Goal: Task Accomplishment & Management: Manage account settings

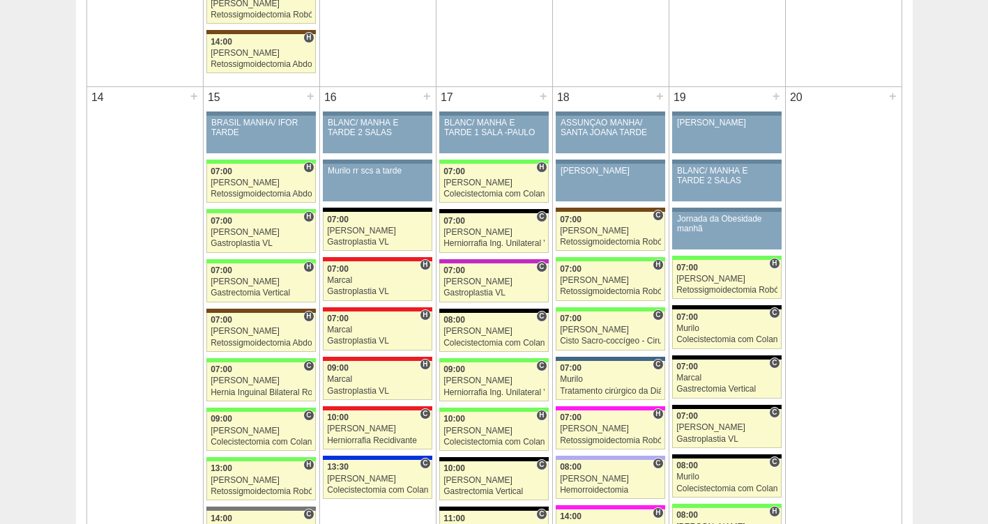
scroll to position [1462, 0]
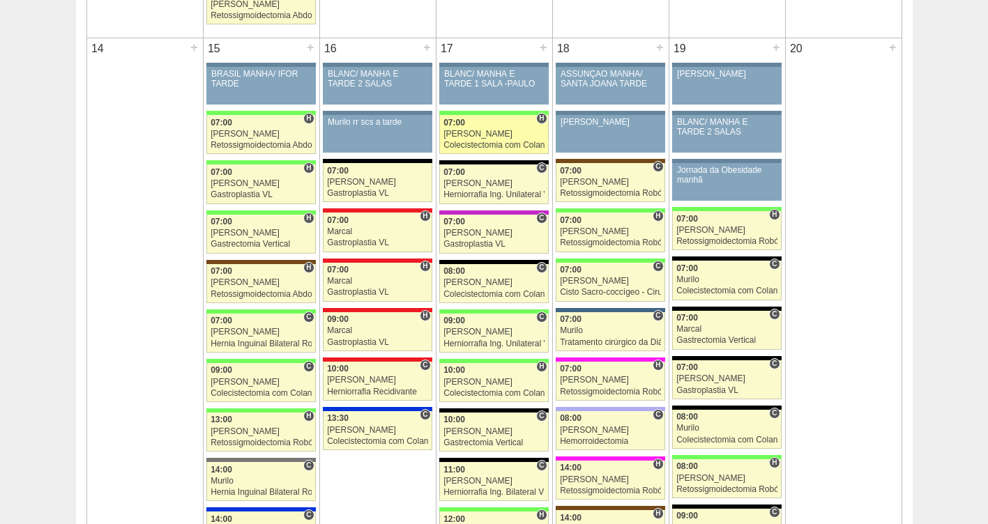
click at [496, 124] on div "07:00" at bounding box center [494, 123] width 101 height 9
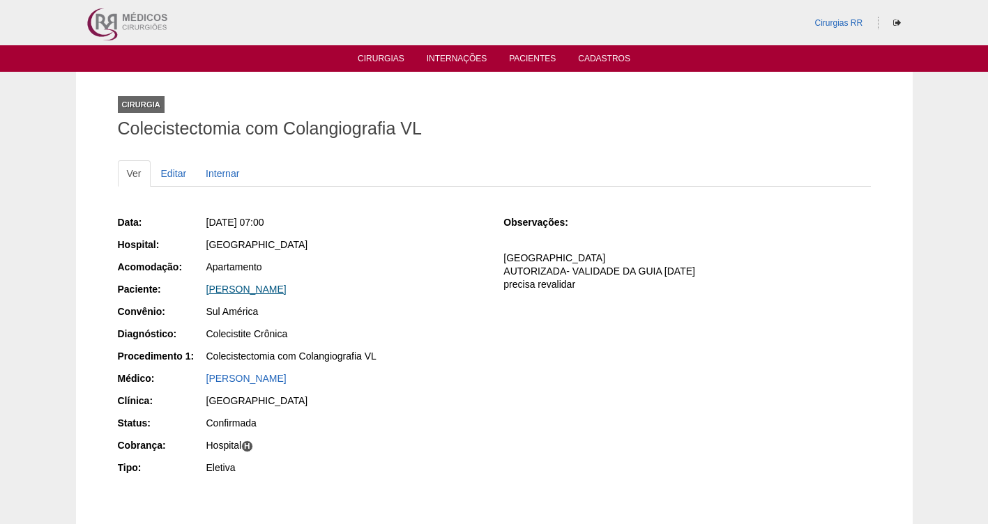
click at [284, 292] on link "Monick Rafhaela Braga de Andrade" at bounding box center [246, 289] width 80 height 11
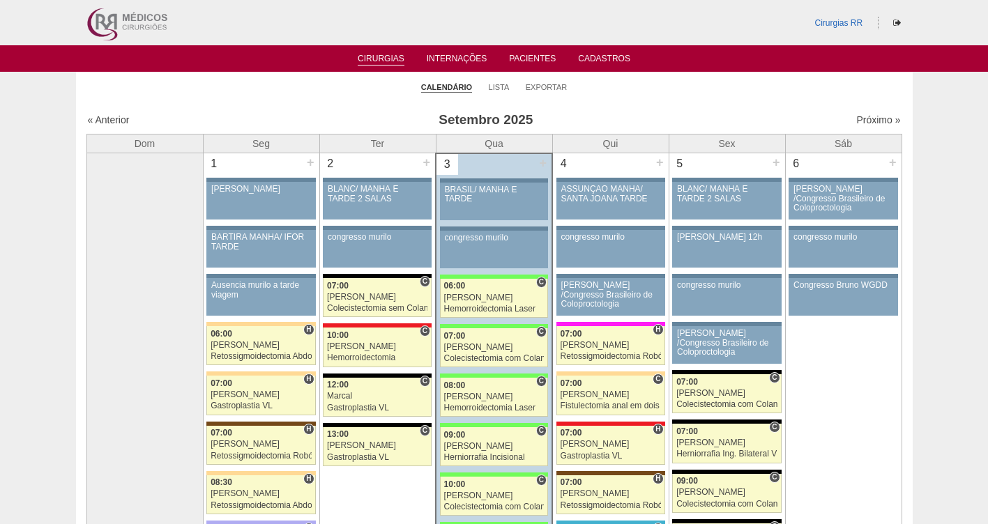
scroll to position [1462, 0]
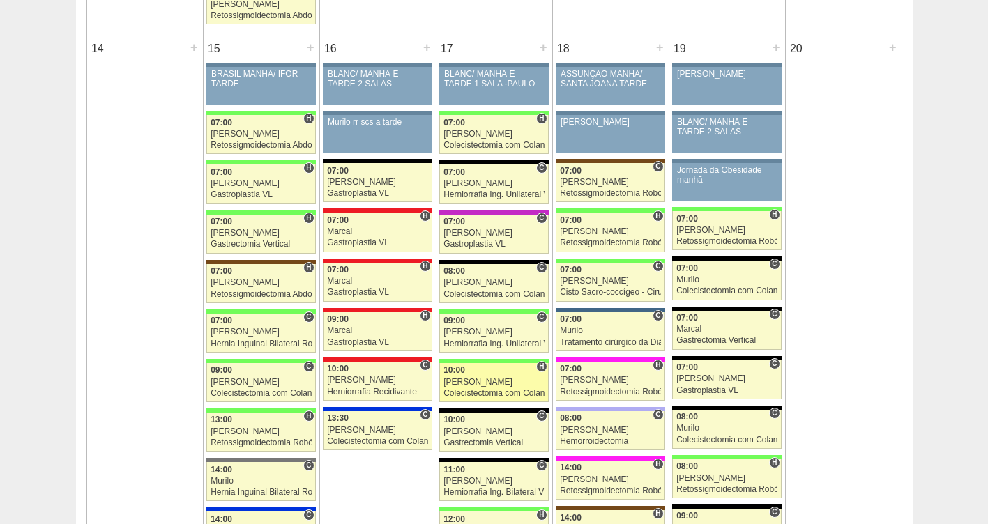
click at [483, 386] on div "Ricardo Fernandes" at bounding box center [494, 382] width 101 height 9
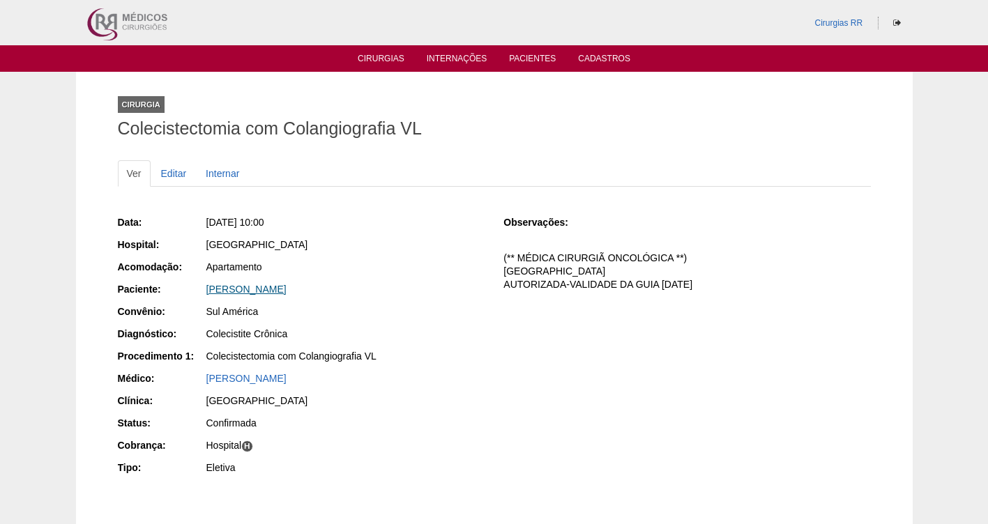
click at [272, 289] on link "[PERSON_NAME]" at bounding box center [246, 289] width 80 height 11
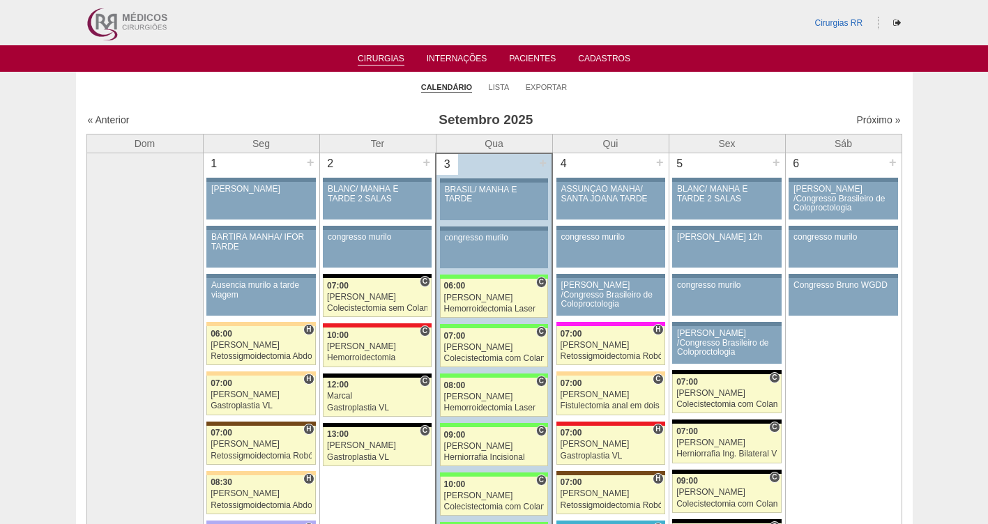
scroll to position [1462, 0]
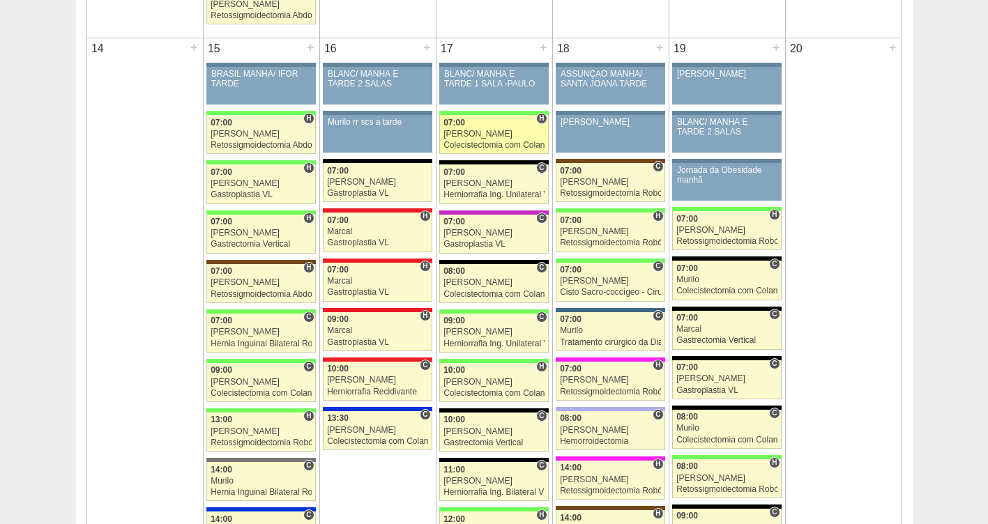
click at [457, 130] on div "[PERSON_NAME]" at bounding box center [494, 134] width 101 height 9
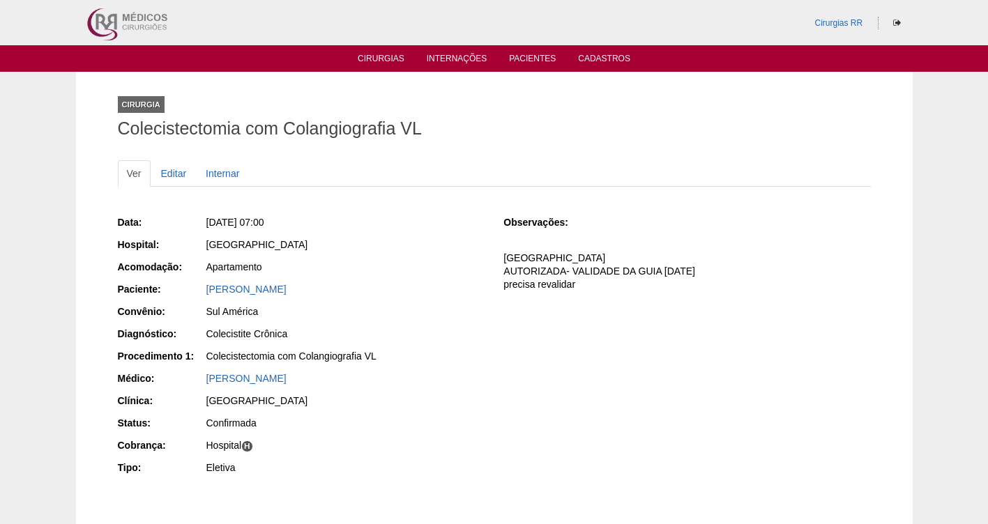
drag, startPoint x: 398, startPoint y: 298, endPoint x: 198, endPoint y: 287, distance: 199.7
click at [198, 287] on div "Paciente: [PERSON_NAME]" at bounding box center [301, 290] width 367 height 17
copy div "Paciente: Monick Rafhaela Braga de Andrade"
click at [277, 284] on link "[PERSON_NAME]" at bounding box center [246, 289] width 80 height 11
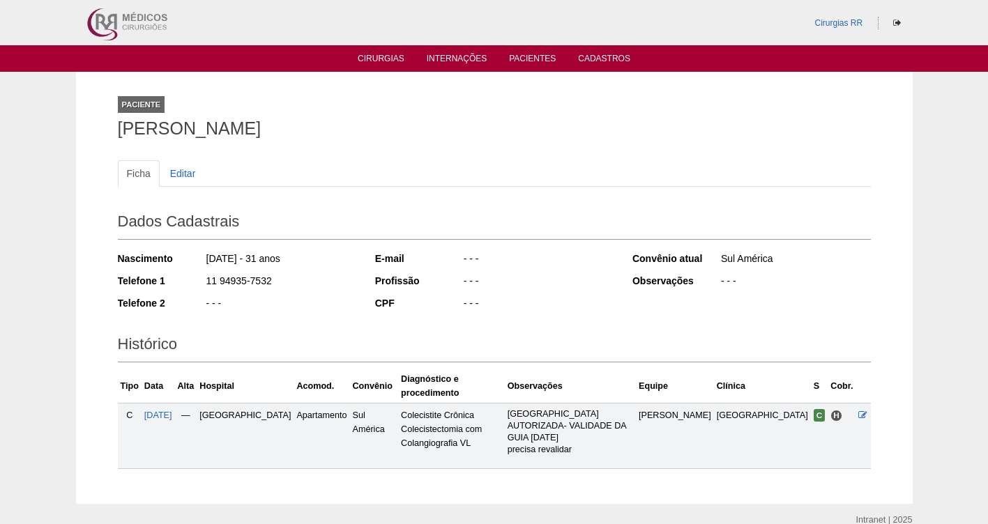
drag, startPoint x: 370, startPoint y: 128, endPoint x: 104, endPoint y: 127, distance: 265.7
click at [104, 127] on div "Paciente [PERSON_NAME] Ficha Editar Dados Cadastrais Nascimento [DATE] - 31 ano…" at bounding box center [494, 288] width 837 height 432
drag, startPoint x: 104, startPoint y: 127, endPoint x: 183, endPoint y: 175, distance: 92.3
click at [183, 175] on link "Editar" at bounding box center [183, 173] width 44 height 27
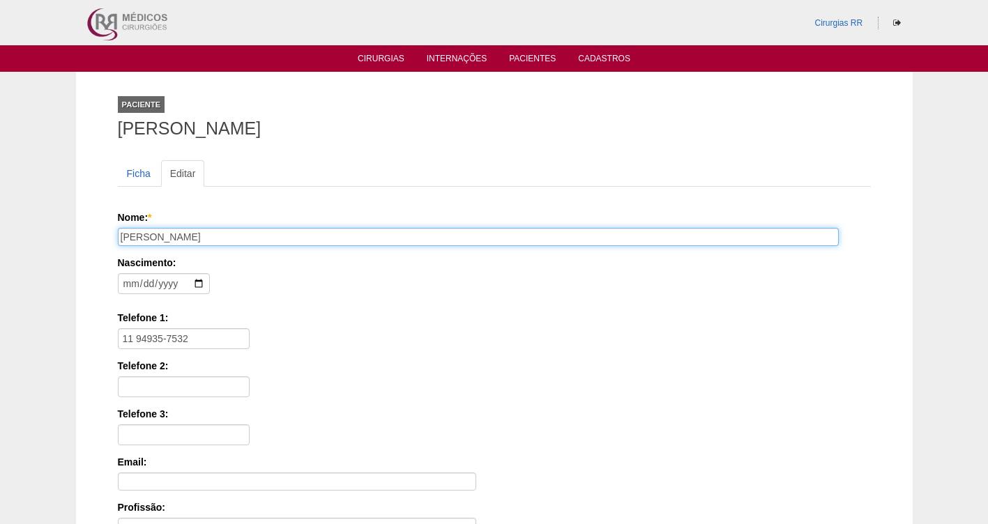
drag, startPoint x: 289, startPoint y: 239, endPoint x: 107, endPoint y: 237, distance: 182.0
click at [107, 237] on div "Paciente [PERSON_NAME] Ficha Editar Nome: * [PERSON_NAME] Nascimento: [DEMOGRAP…" at bounding box center [494, 419] width 774 height 695
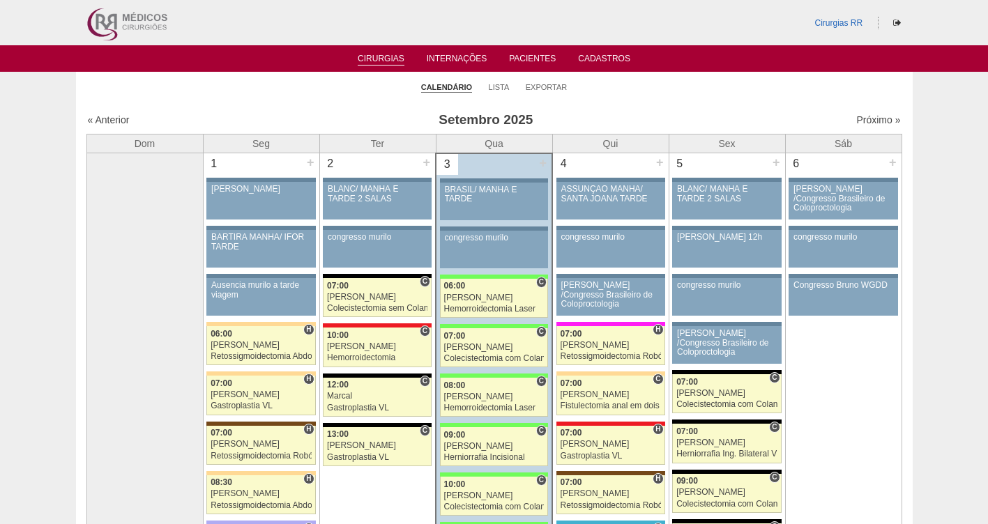
scroll to position [1462, 0]
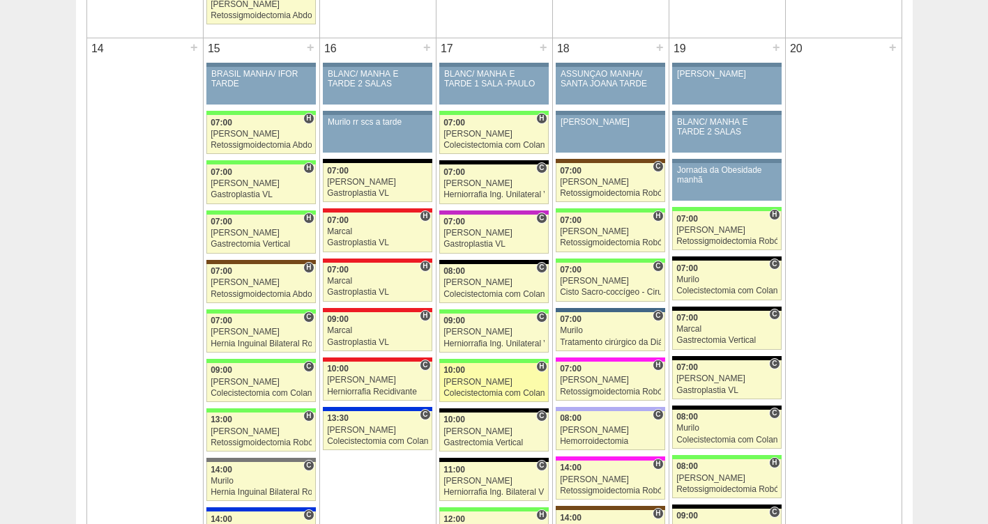
click at [492, 370] on div "10:00" at bounding box center [494, 370] width 101 height 9
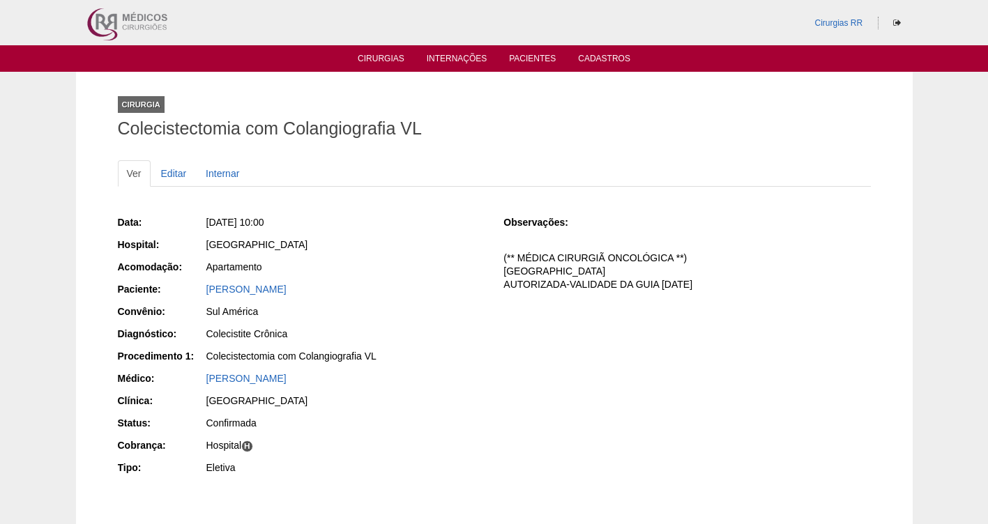
drag, startPoint x: 325, startPoint y: 289, endPoint x: 190, endPoint y: 294, distance: 134.7
click at [190, 294] on div "Paciente: Renata dos Santos" at bounding box center [301, 290] width 367 height 17
copy div "Paciente: Renata dos Santos"
click at [179, 172] on link "Editar" at bounding box center [174, 173] width 44 height 27
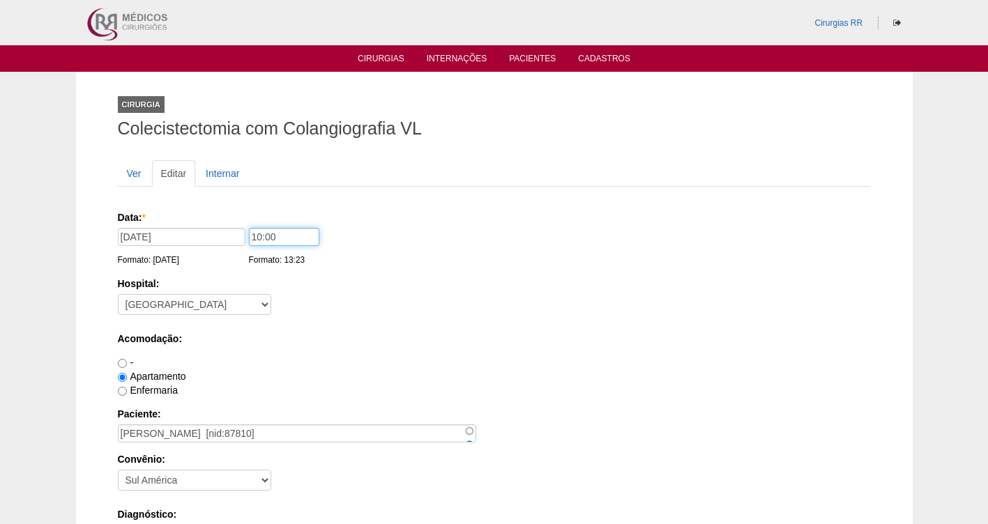
drag, startPoint x: 294, startPoint y: 238, endPoint x: 209, endPoint y: 227, distance: 86.5
click at [199, 225] on div "Data: * 17/09/2025 Formato: 03/09/2025 10:00 Formato: 13:23" at bounding box center [492, 218] width 748 height 14
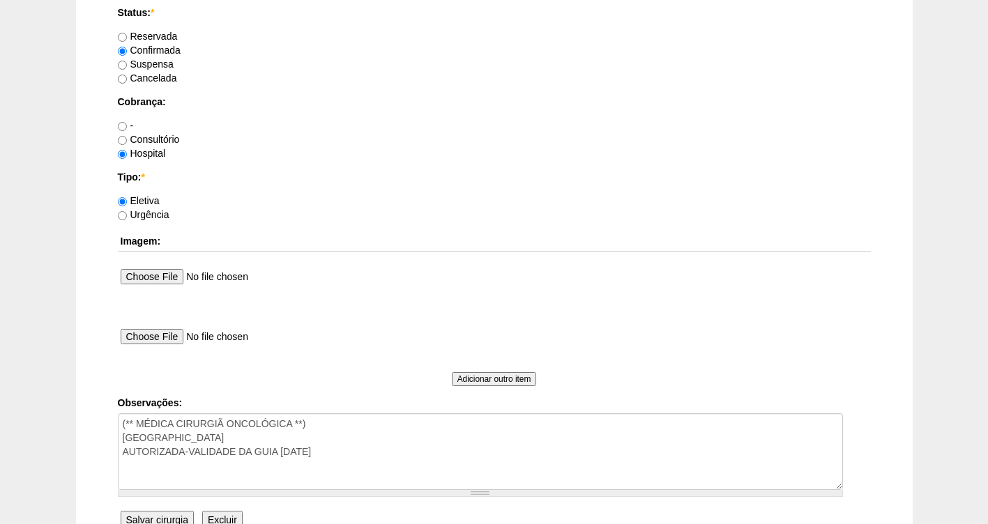
scroll to position [1273, 0]
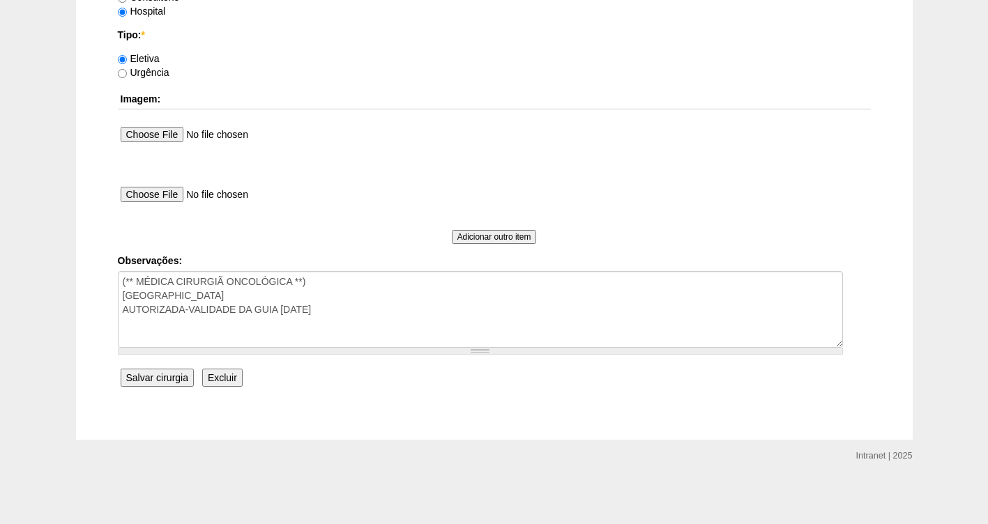
type input "07:00"
click at [153, 378] on input "Salvar cirurgia" at bounding box center [157, 378] width 73 height 18
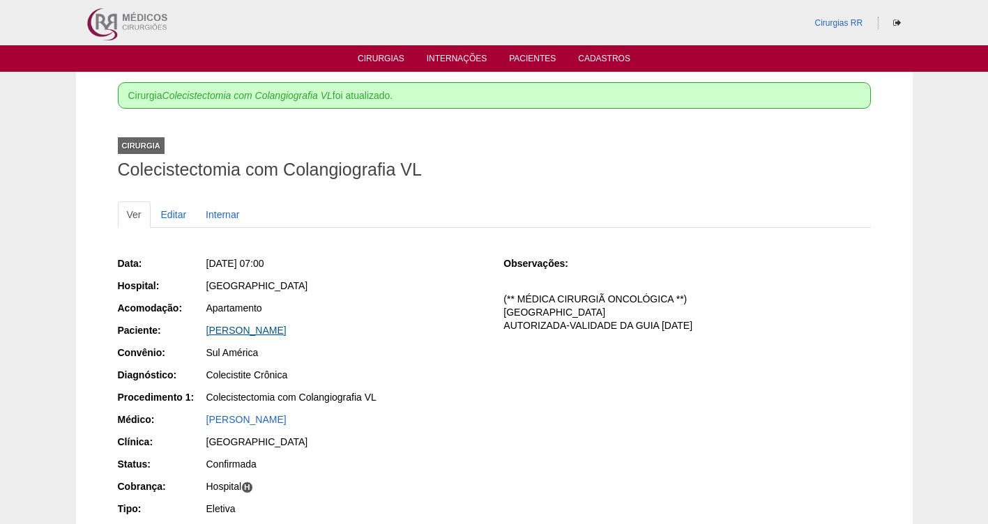
click at [249, 332] on link "[PERSON_NAME]" at bounding box center [246, 330] width 80 height 11
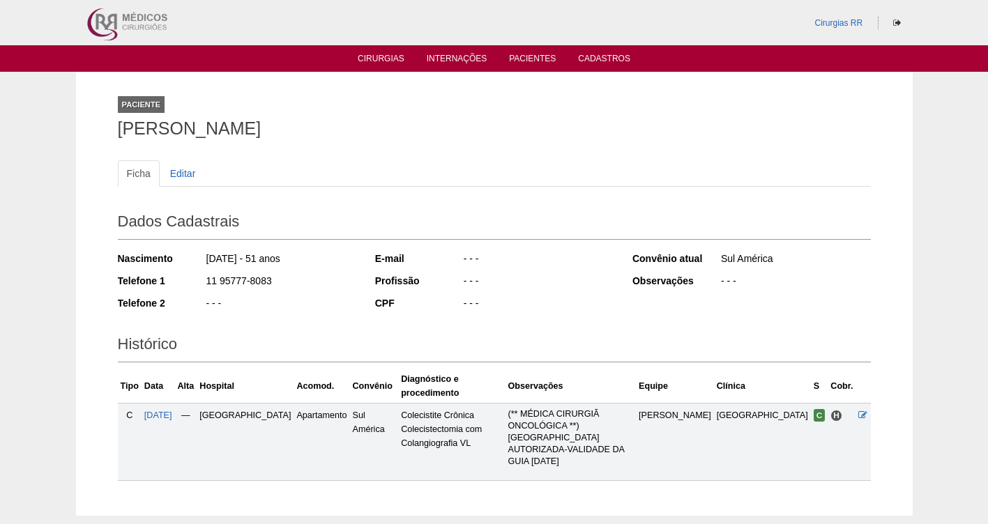
drag, startPoint x: 284, startPoint y: 285, endPoint x: 197, endPoint y: 280, distance: 87.3
click at [197, 280] on div "Telefone 1 11 95777-8083" at bounding box center [237, 282] width 239 height 17
copy div "11 95777-8083"
click at [179, 176] on link "Editar" at bounding box center [183, 173] width 44 height 27
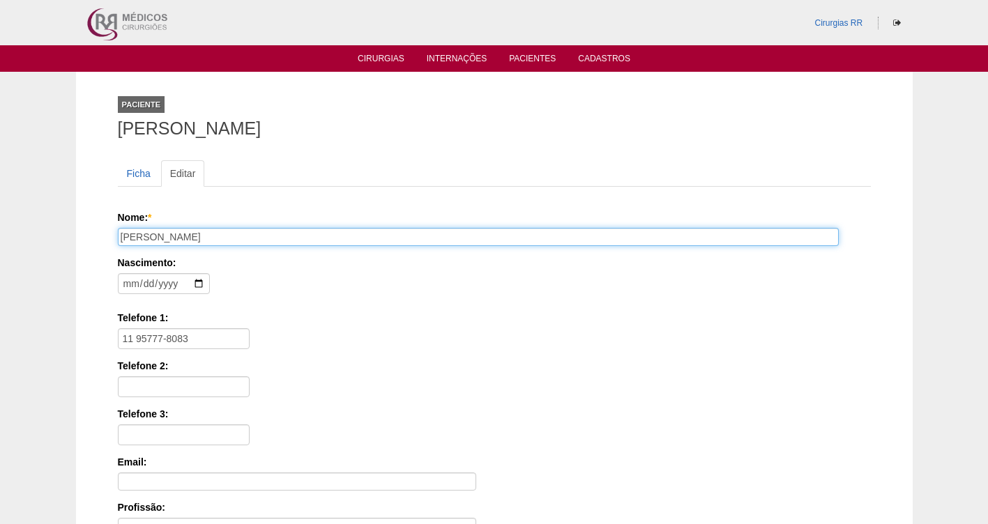
drag, startPoint x: 220, startPoint y: 239, endPoint x: 108, endPoint y: 232, distance: 112.5
click at [108, 232] on div "Paciente Renata dos Santos Ficha Editar Nome: * Renata dos Santos Nascimento: 1…" at bounding box center [494, 419] width 774 height 695
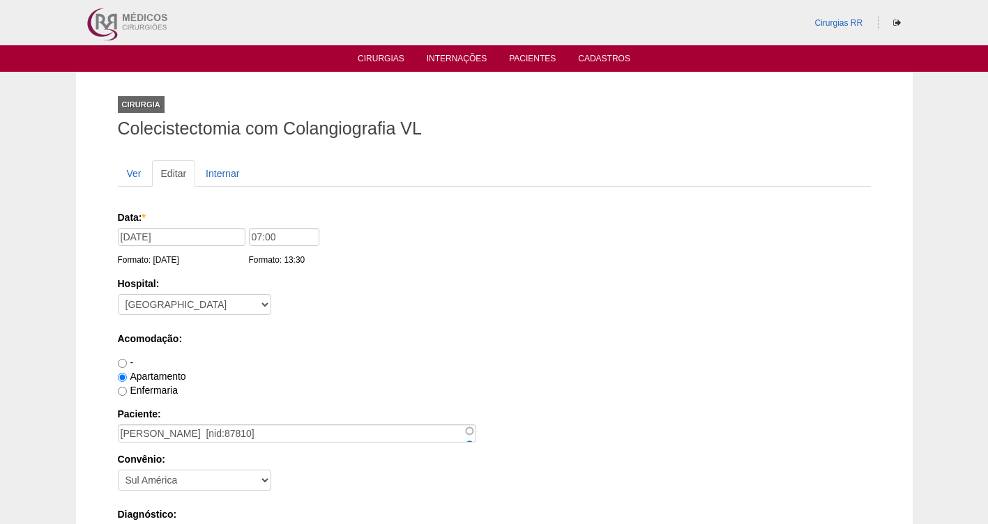
scroll to position [1273, 0]
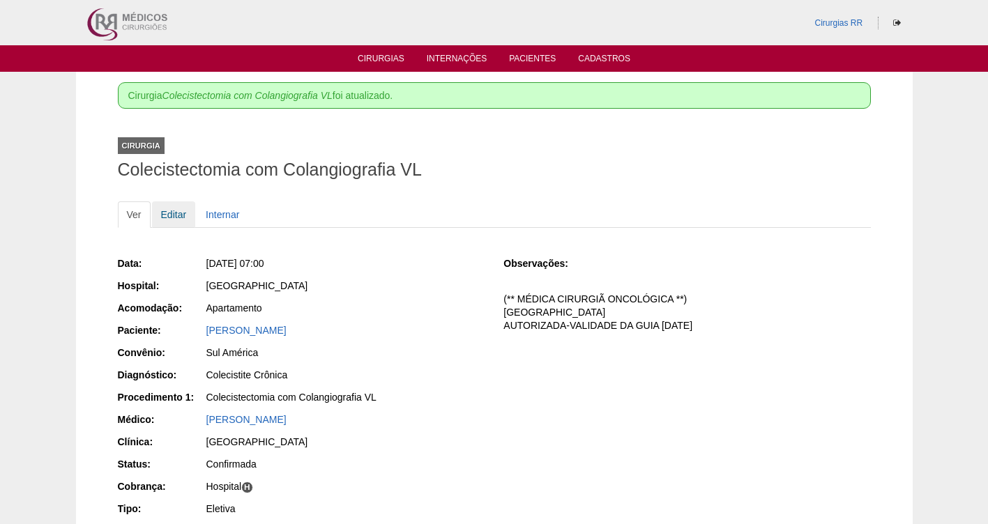
click at [169, 212] on link "Editar" at bounding box center [174, 215] width 44 height 27
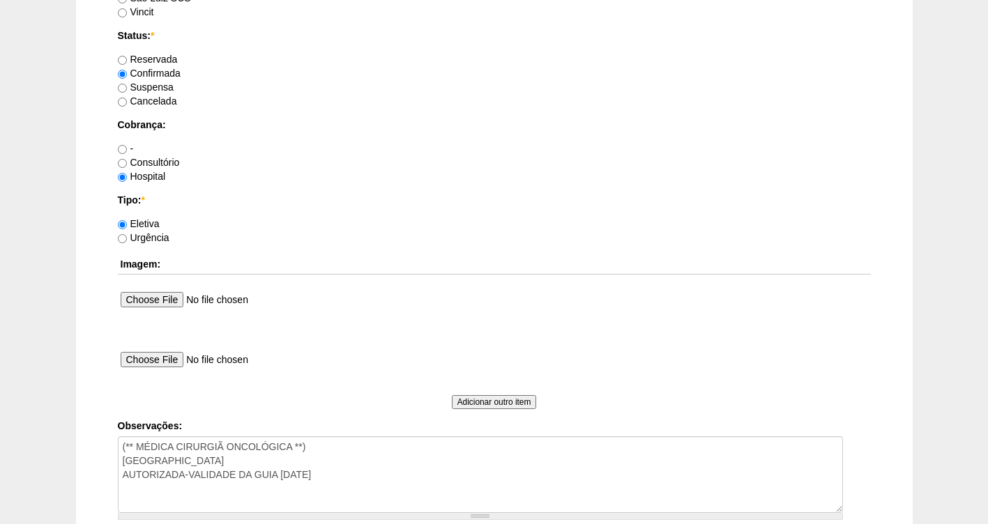
scroll to position [1197, 0]
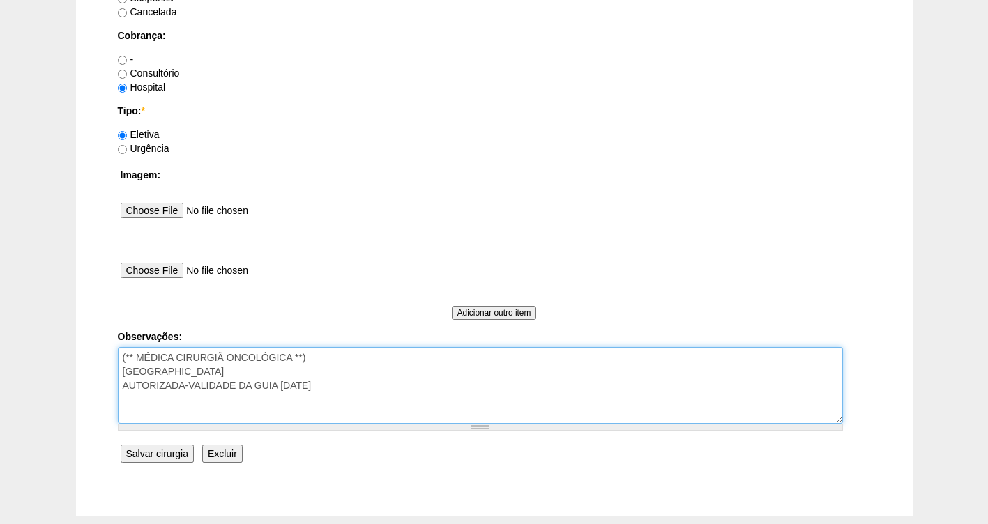
click at [324, 386] on textarea "(** MÉDICA CIRURGIÃ ONCOLÓGICA **) FATURADA HOSPITAL AUTORIZADA-VALIDADE DA GUI…" at bounding box center [480, 385] width 725 height 77
type textarea "(** MÉDICA CIRURGIÃ ONCOLÓGICA **) FATURADA HOSPITAL AUTORIZADA-VALIDADE DA GUI…"
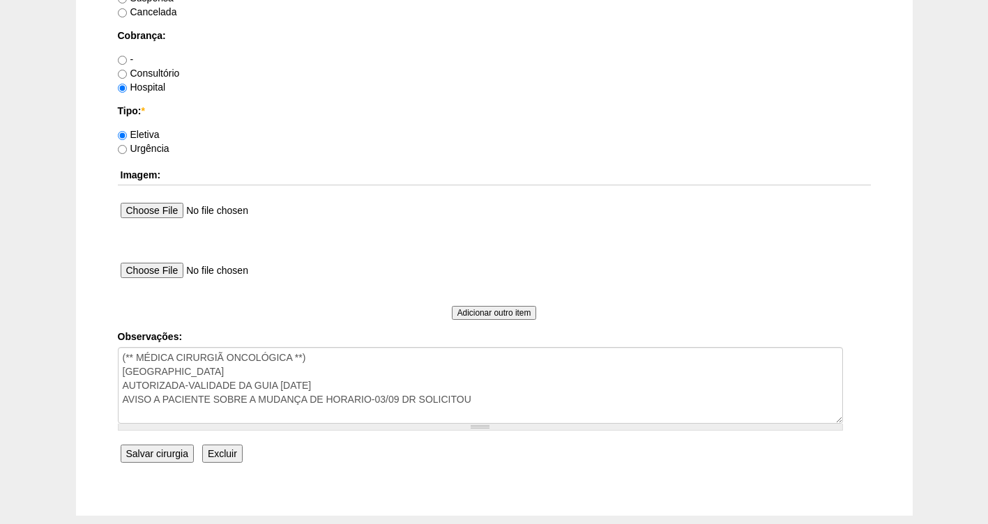
click at [139, 460] on input "Salvar cirurgia" at bounding box center [157, 454] width 73 height 18
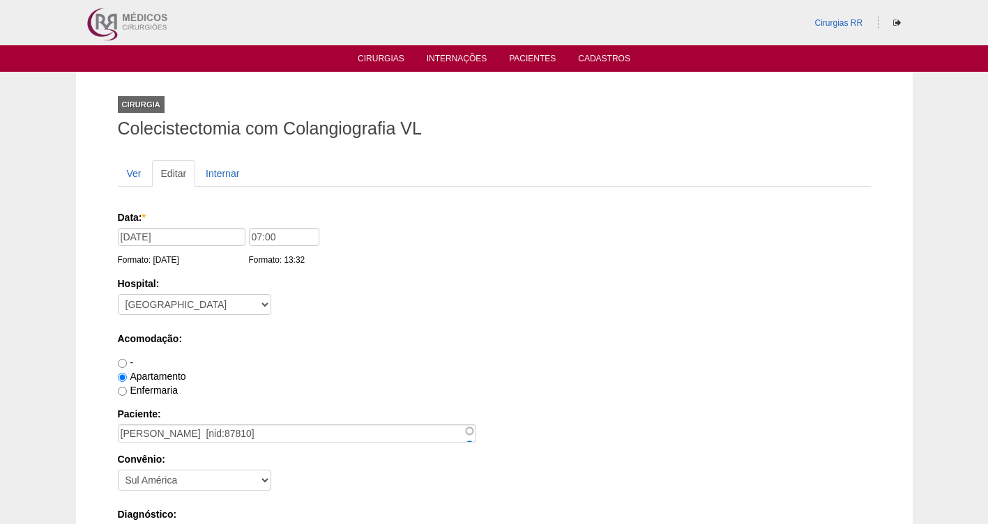
scroll to position [1197, 0]
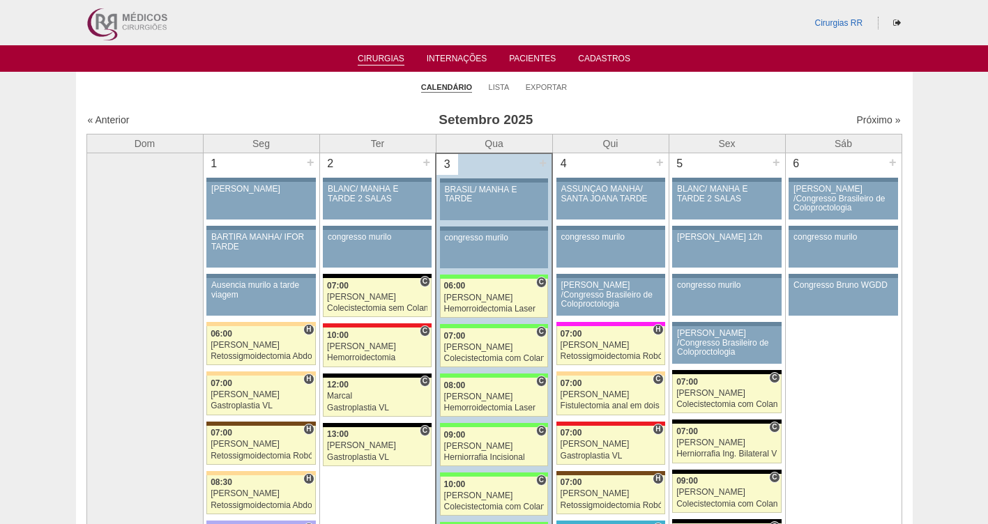
scroll to position [1462, 0]
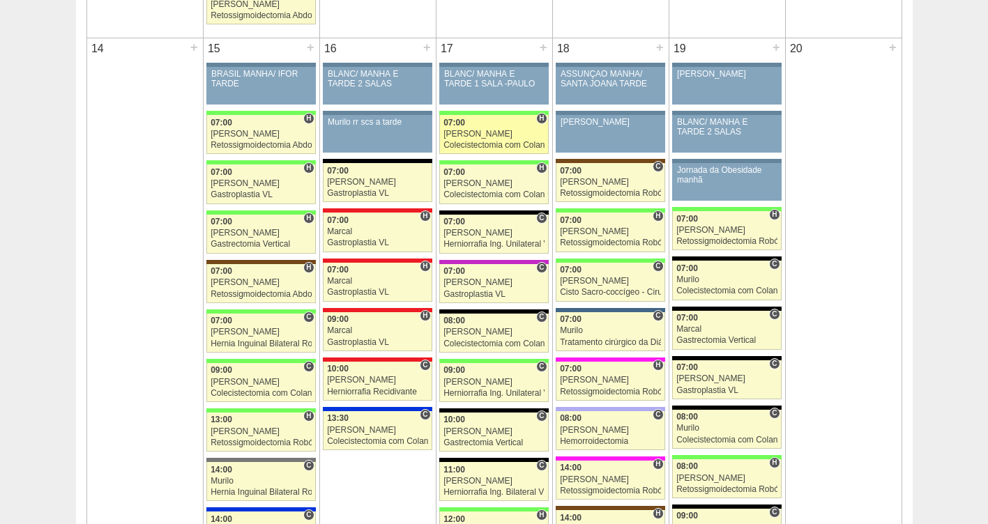
click at [497, 131] on div "[PERSON_NAME]" at bounding box center [494, 134] width 101 height 9
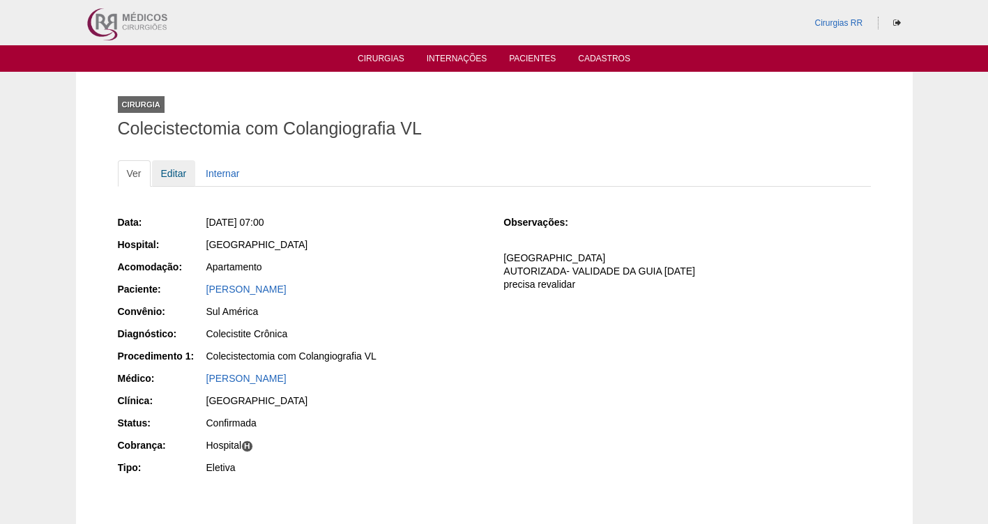
click at [171, 176] on link "Editar" at bounding box center [174, 173] width 44 height 27
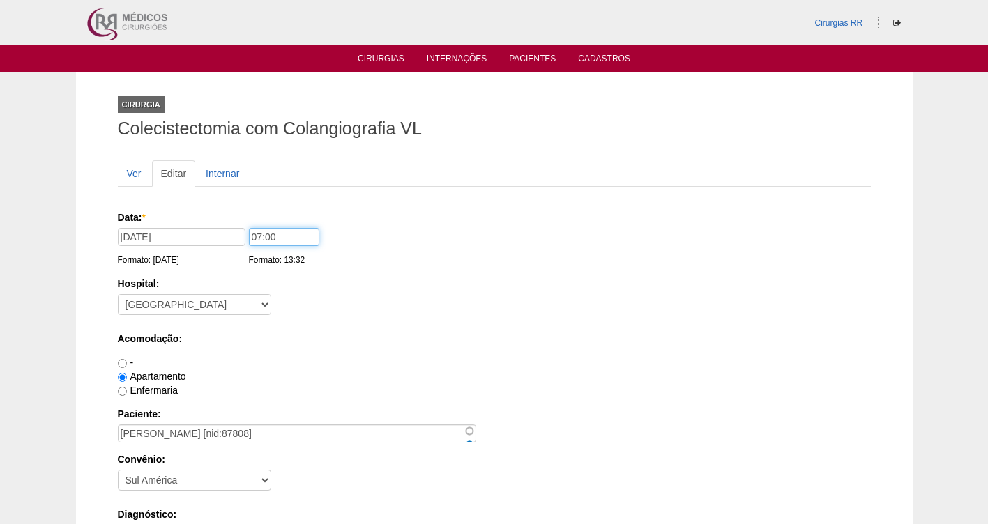
drag, startPoint x: 299, startPoint y: 234, endPoint x: 223, endPoint y: 239, distance: 76.2
click at [225, 225] on div "Data: * 17/09/2025 Formato: 03/09/2025 07:00 Formato: 13:32" at bounding box center [492, 218] width 748 height 14
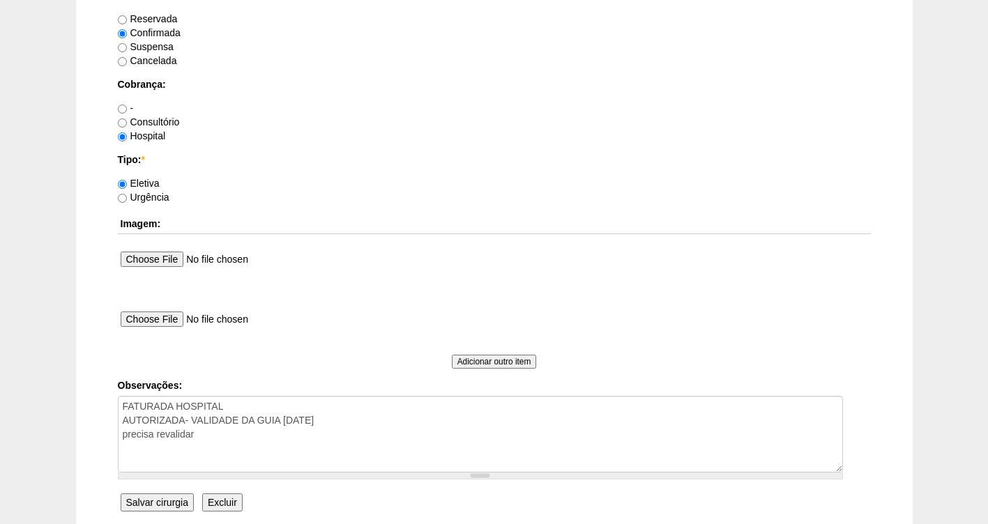
scroll to position [1273, 0]
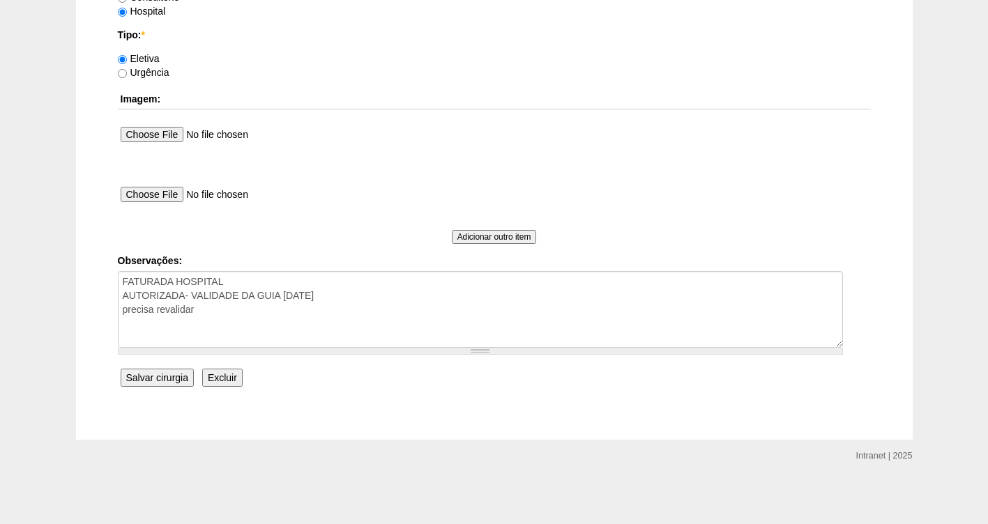
type input "10:00"
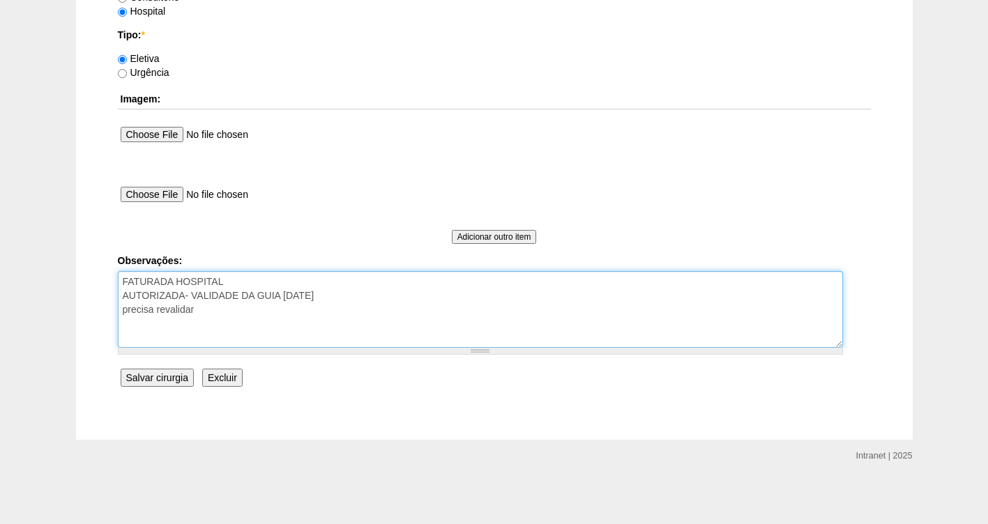
click at [217, 317] on textarea "FATURADA HOSPITAL AUTORIZADA- VALIDADE DA GUIA 21/08/25 precisa revalidar" at bounding box center [480, 309] width 725 height 77
type textarea "FATURADA HOSPITAL AUTORIZADA- VALIDADE DA GUIA 21/08/25 AVISO PACIENTE SOBRE A …"
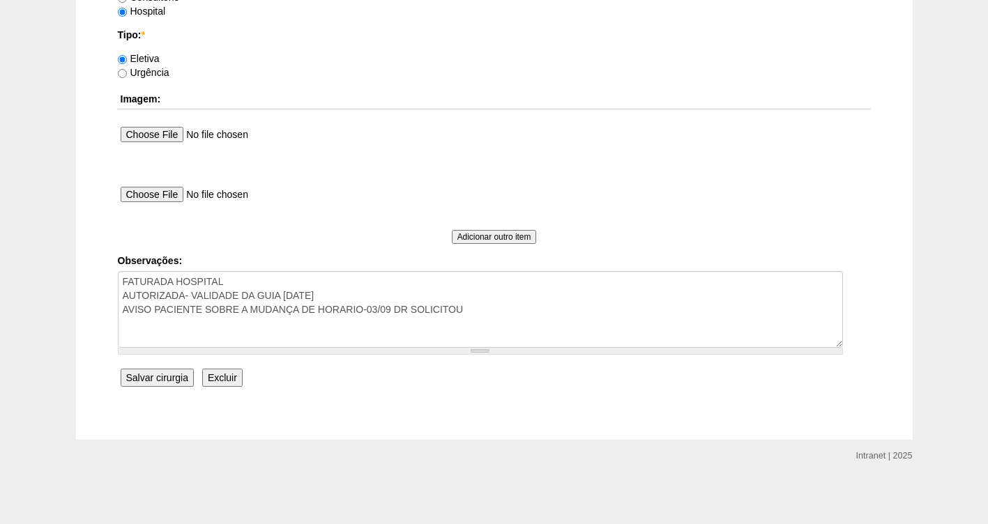
click at [172, 380] on input "Salvar cirurgia" at bounding box center [157, 378] width 73 height 18
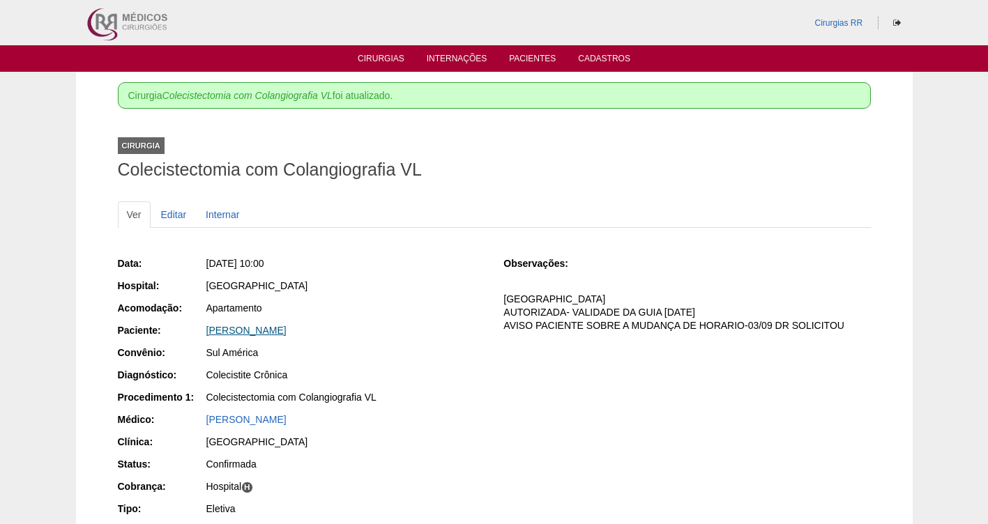
click at [287, 326] on link "[PERSON_NAME]" at bounding box center [246, 330] width 80 height 11
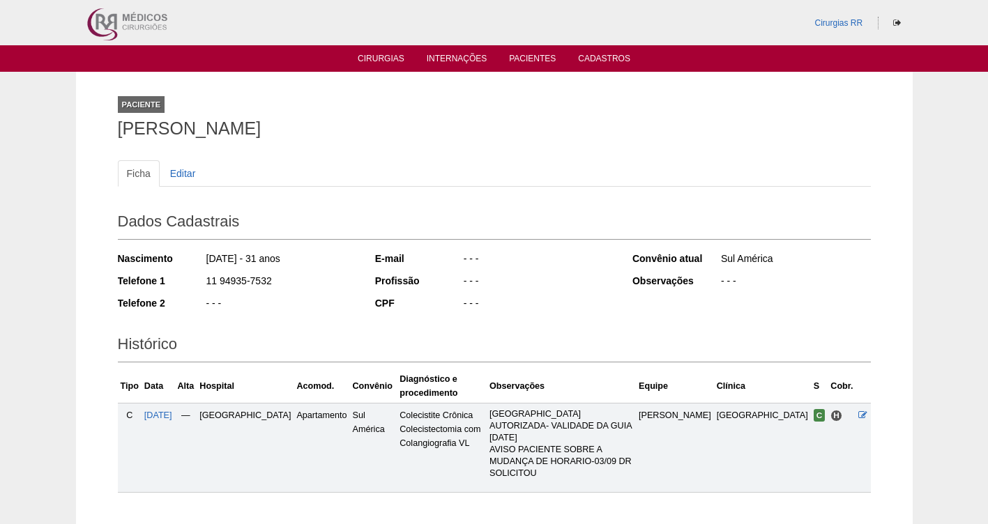
drag, startPoint x: 278, startPoint y: 283, endPoint x: 182, endPoint y: 281, distance: 95.6
click at [182, 281] on div "Telefone 1 11 94935-7532" at bounding box center [237, 282] width 239 height 17
copy div "11 94935-7532"
click at [181, 175] on link "Editar" at bounding box center [183, 173] width 44 height 27
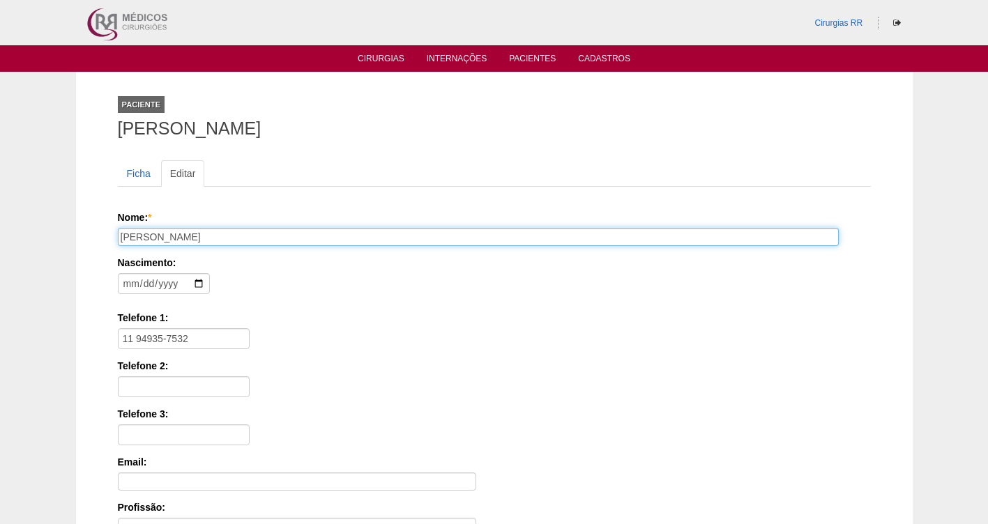
drag, startPoint x: 239, startPoint y: 240, endPoint x: 108, endPoint y: 235, distance: 131.2
click at [108, 235] on div "Paciente Monick Rafhaela Braga de Andrade Ficha Editar Nome: * Monick Rafhaela …" at bounding box center [494, 419] width 774 height 695
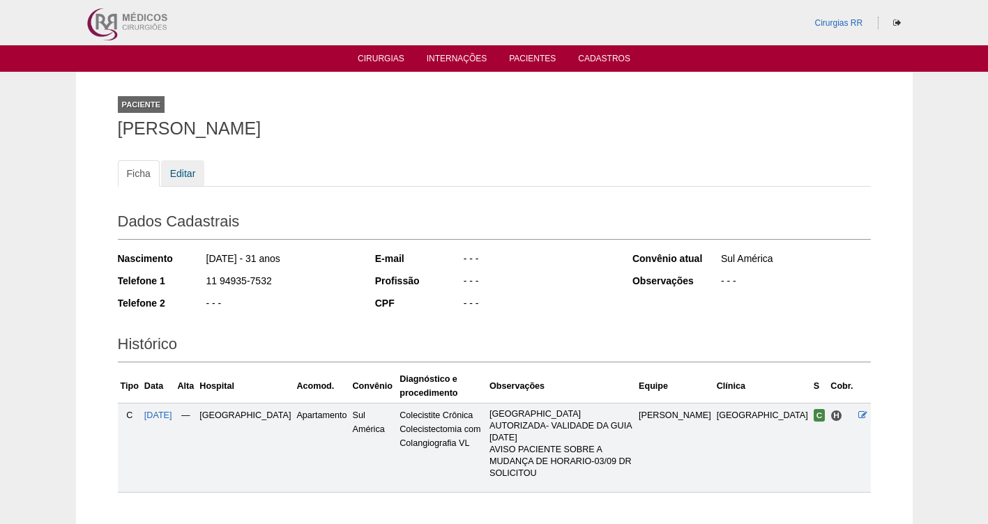
click at [176, 169] on link "Editar" at bounding box center [183, 173] width 44 height 27
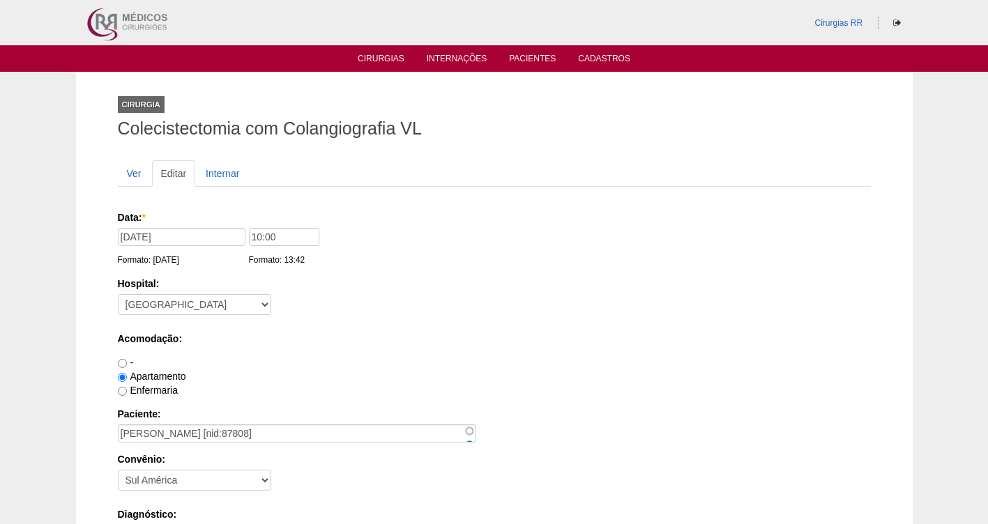
scroll to position [1273, 0]
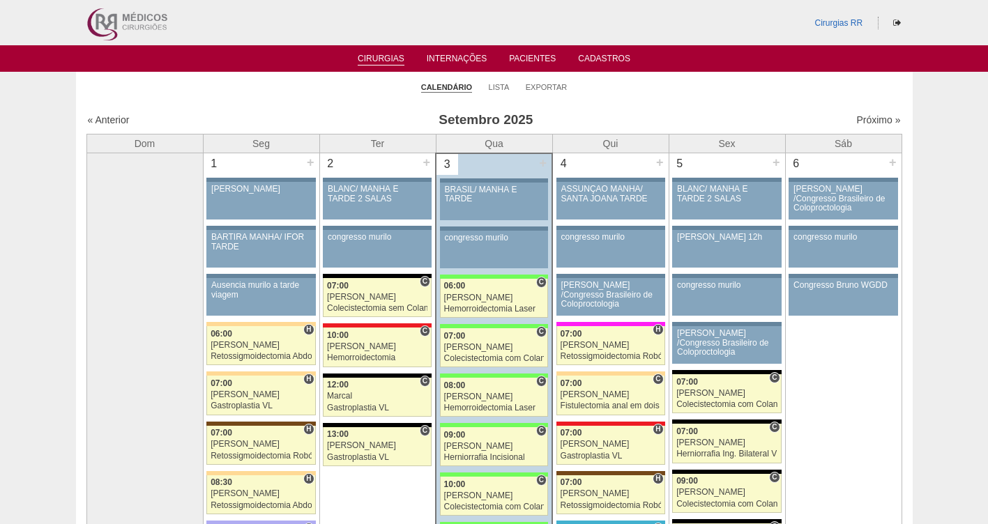
scroll to position [1462, 0]
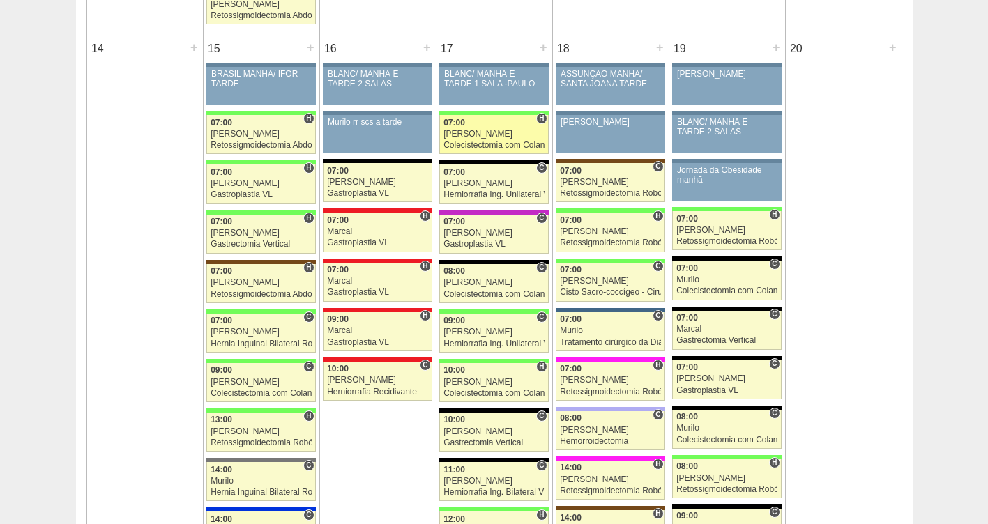
click at [471, 137] on div "[PERSON_NAME]" at bounding box center [494, 134] width 101 height 9
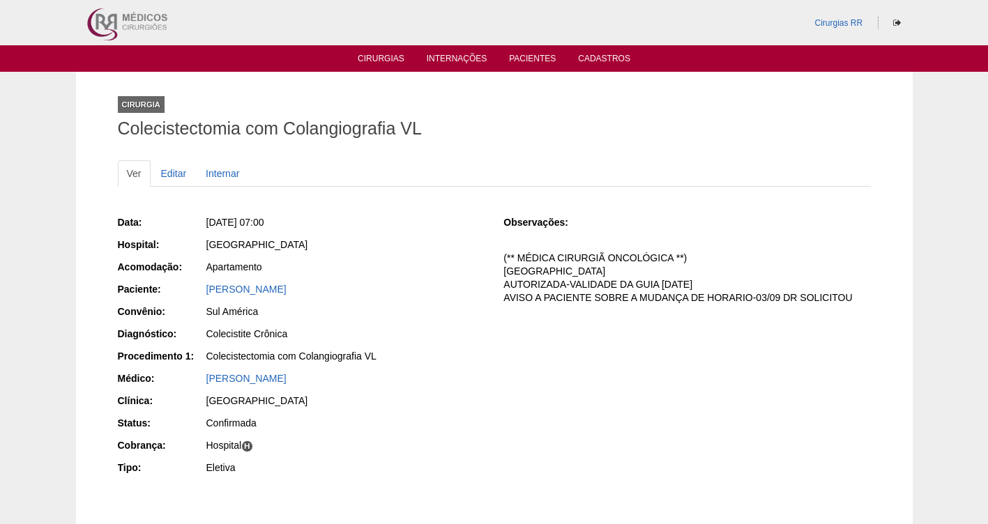
drag, startPoint x: 309, startPoint y: 290, endPoint x: 187, endPoint y: 294, distance: 122.1
click at [187, 294] on div "Paciente: Renata dos Santos" at bounding box center [301, 290] width 367 height 17
copy div "Paciente: Renata dos Santos"
click at [173, 174] on link "Editar" at bounding box center [174, 173] width 44 height 27
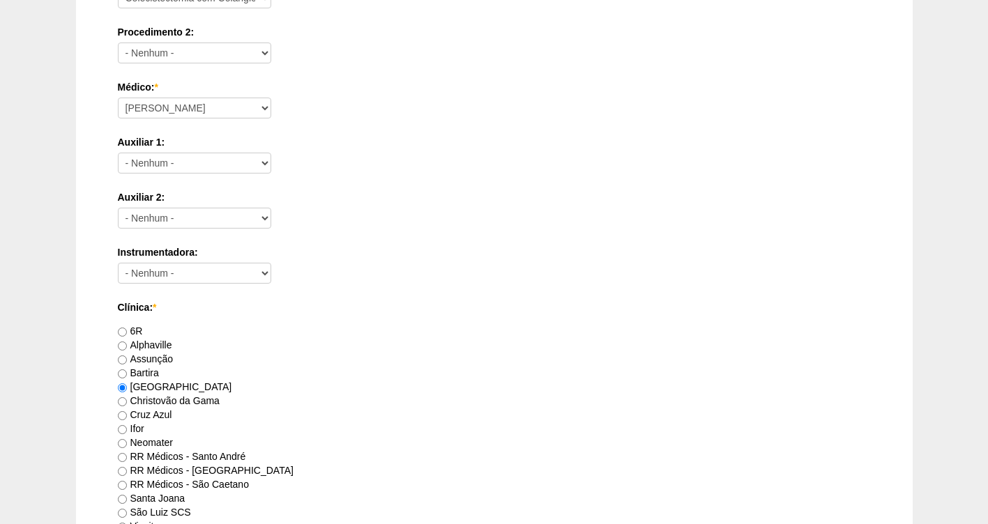
scroll to position [1273, 0]
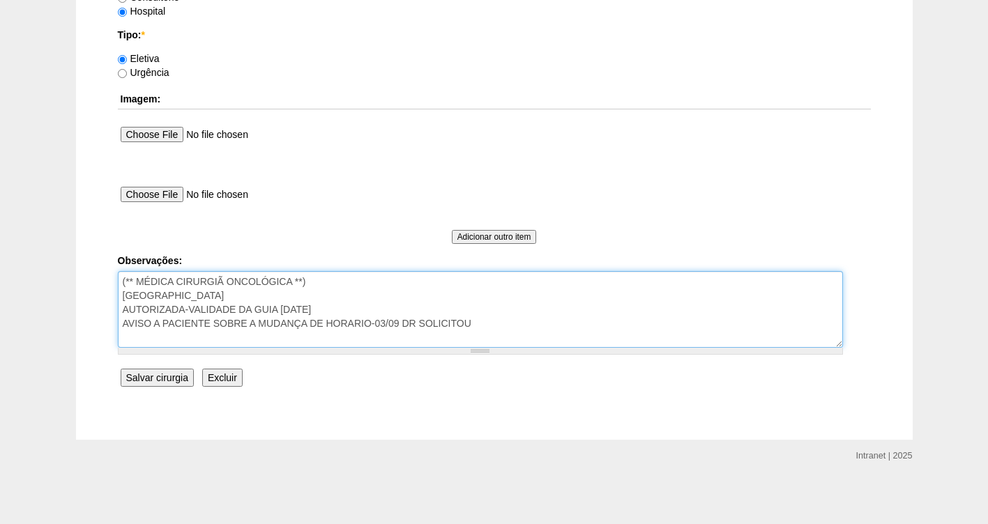
click at [530, 321] on textarea "(** MÉDICA CIRURGIÃ ONCOLÓGICA **) [GEOGRAPHIC_DATA] AUTORIZADA-VALIDADE DA GUI…" at bounding box center [480, 309] width 725 height 77
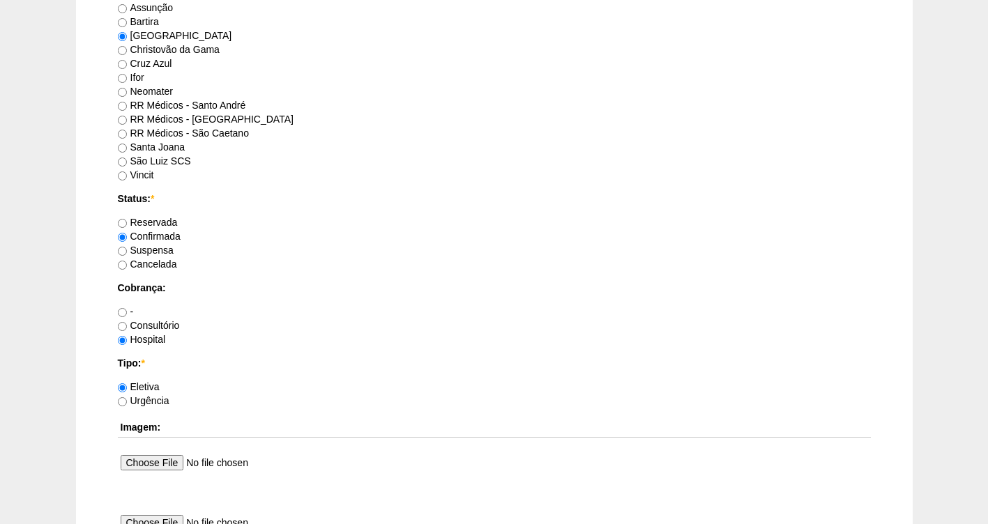
scroll to position [924, 0]
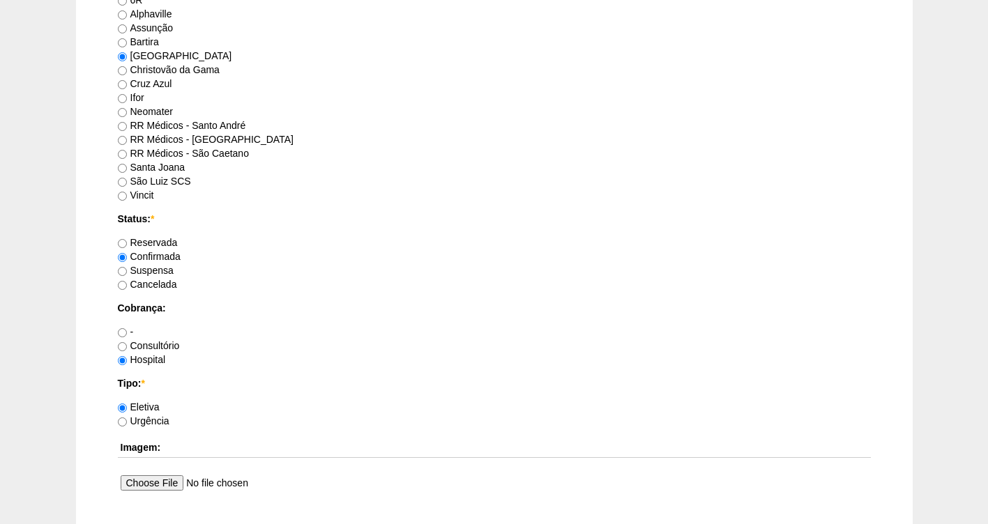
type textarea "(** MÉDICA CIRURGIÃ ONCOLÓGICA **) [GEOGRAPHIC_DATA] AUTORIZADA-VALIDADE DA GUI…"
click at [151, 271] on label "Suspensa" at bounding box center [146, 270] width 56 height 11
click at [127, 271] on input "Suspensa" at bounding box center [122, 271] width 9 height 9
radio input "true"
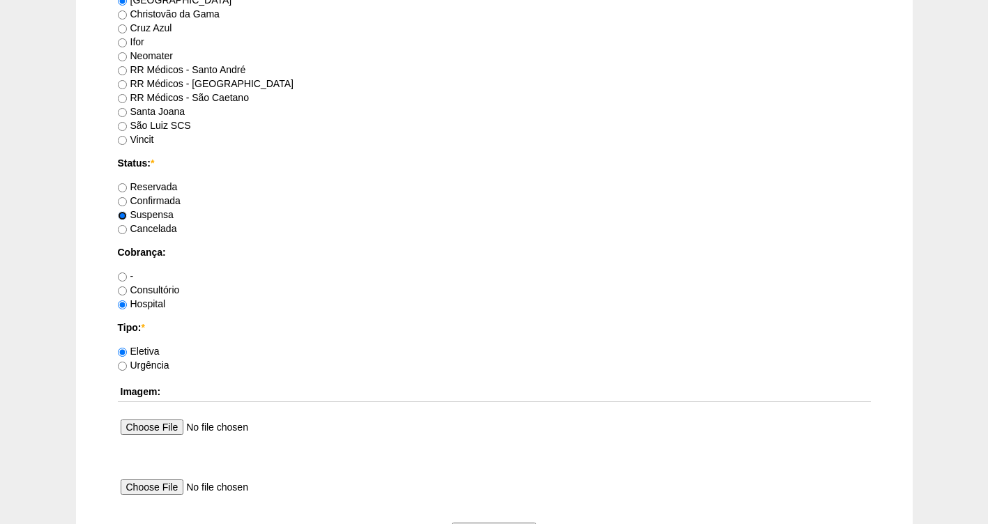
scroll to position [1273, 0]
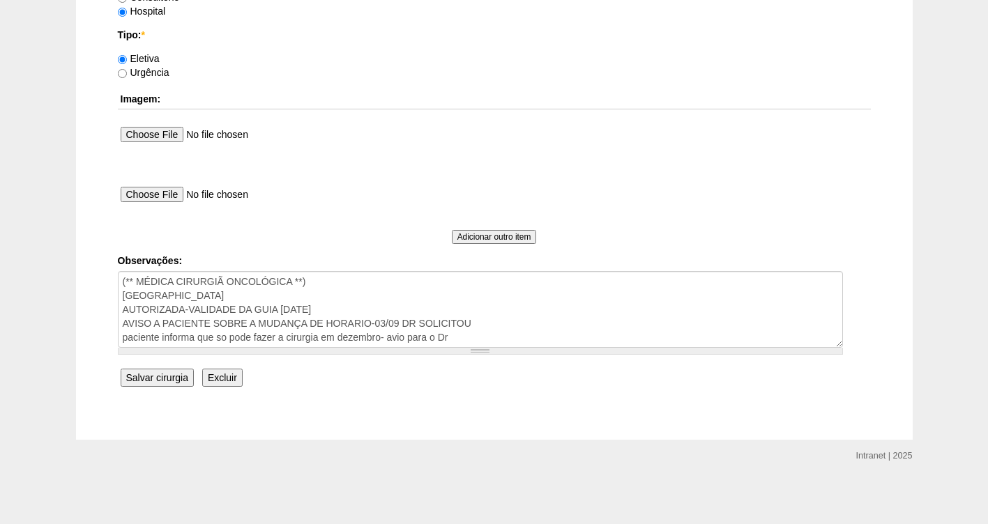
click at [165, 383] on input "Salvar cirurgia" at bounding box center [157, 378] width 73 height 18
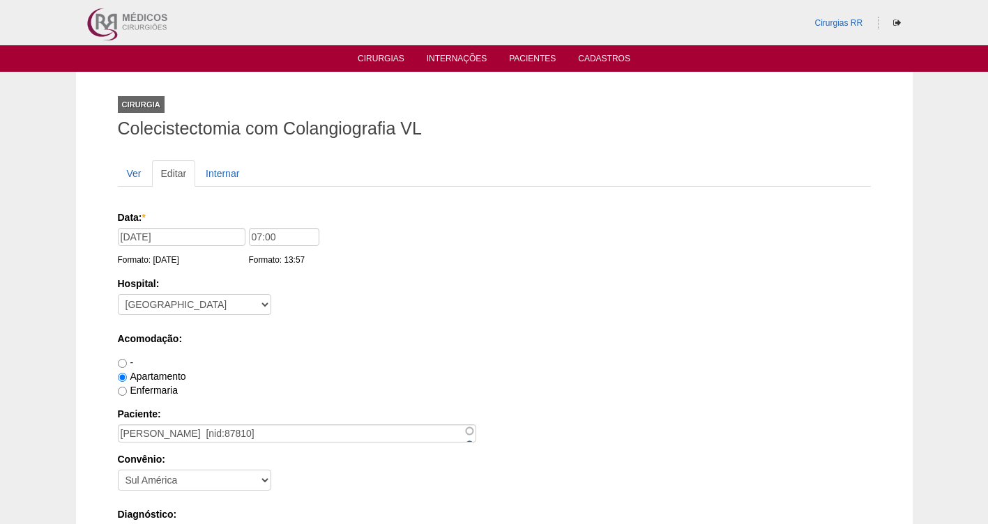
scroll to position [1273, 0]
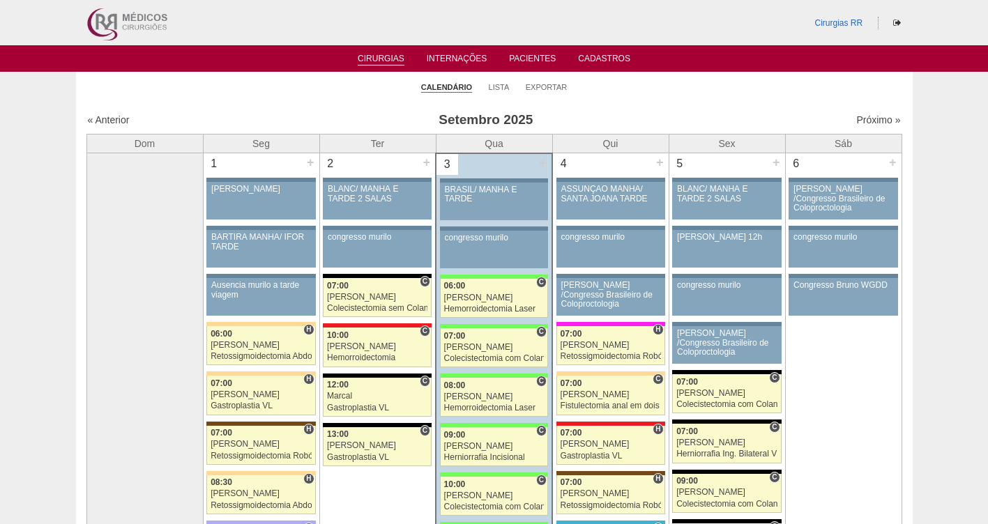
scroll to position [1462, 0]
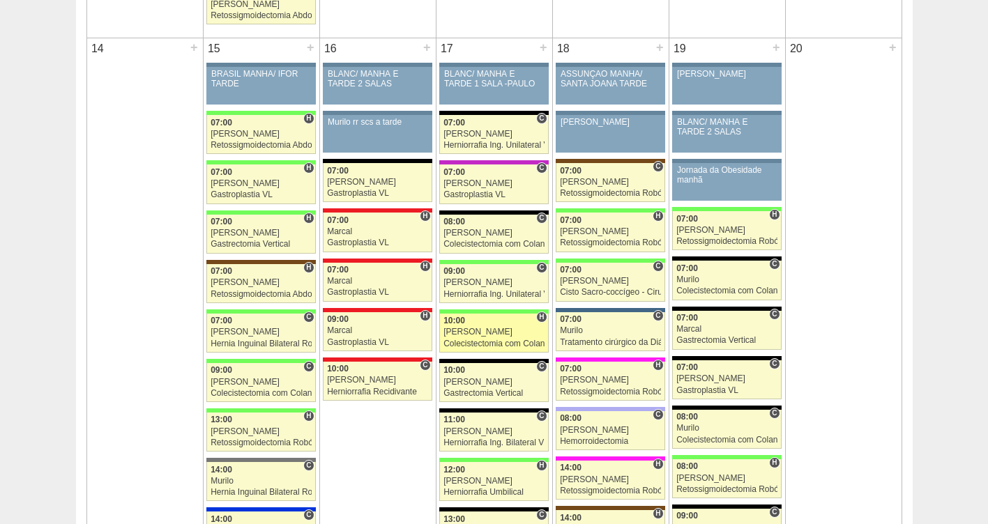
click at [471, 326] on div "10:00" at bounding box center [494, 321] width 101 height 9
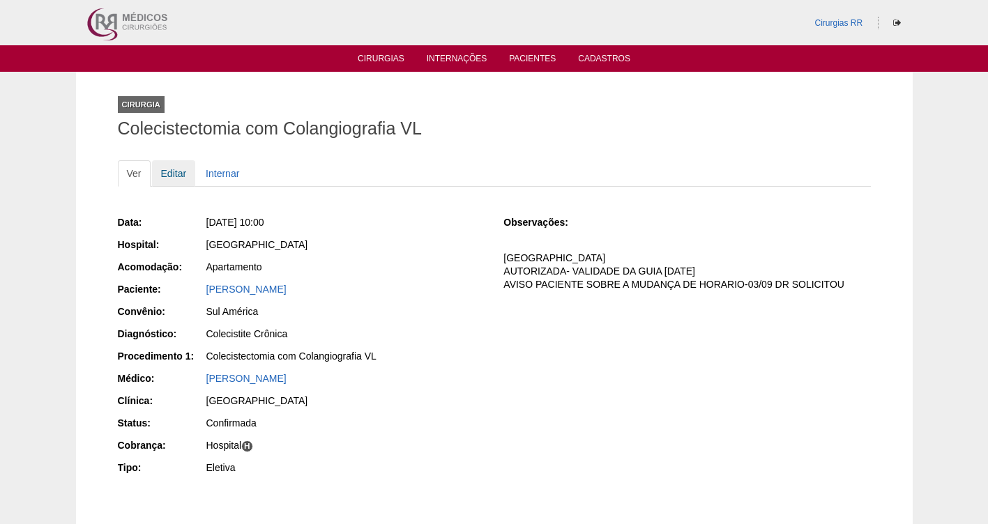
click at [170, 176] on link "Editar" at bounding box center [174, 173] width 44 height 27
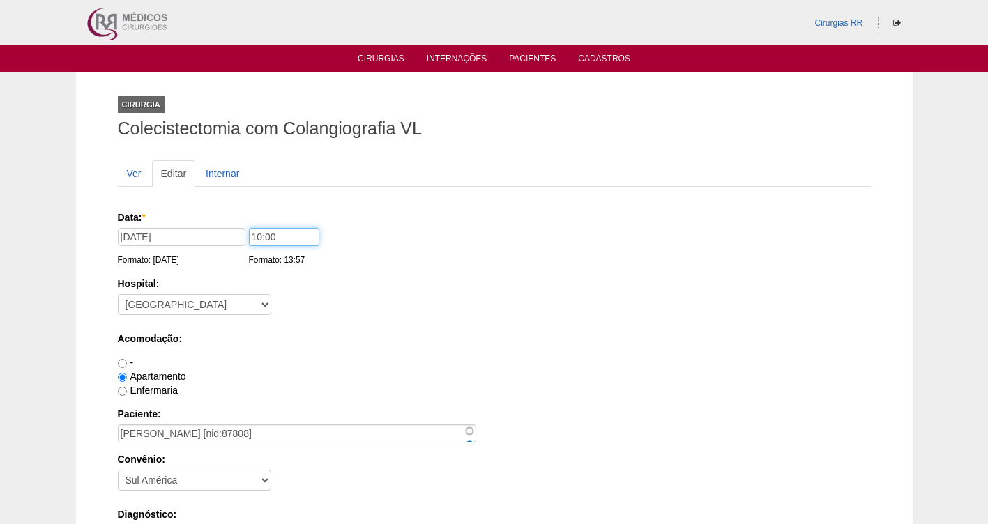
drag, startPoint x: 297, startPoint y: 235, endPoint x: 239, endPoint y: 232, distance: 58.0
click at [241, 225] on div "Data: * [DATE] Formato: [DATE] 10:00 Formato: 13:57" at bounding box center [492, 218] width 748 height 14
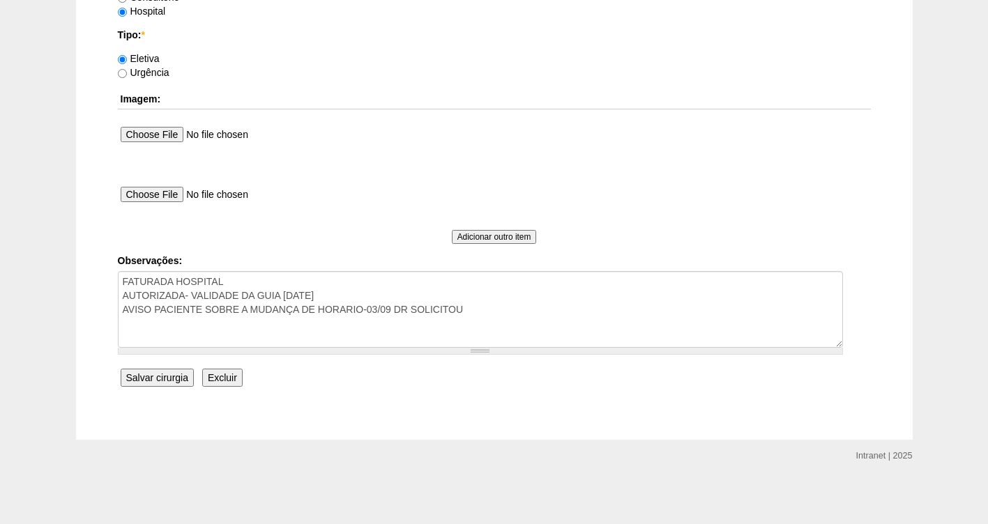
type input "07:00"
click at [163, 382] on input "Salvar cirurgia" at bounding box center [157, 378] width 73 height 18
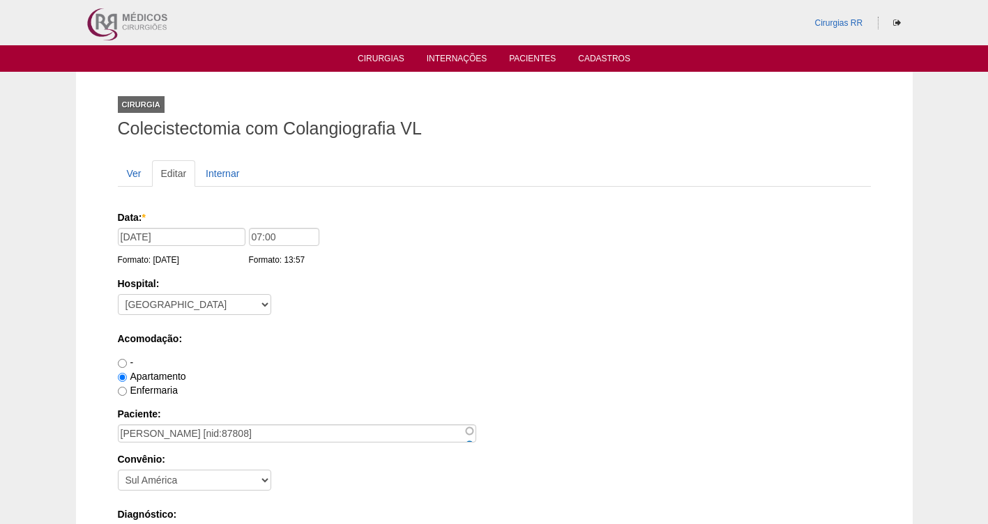
scroll to position [1273, 0]
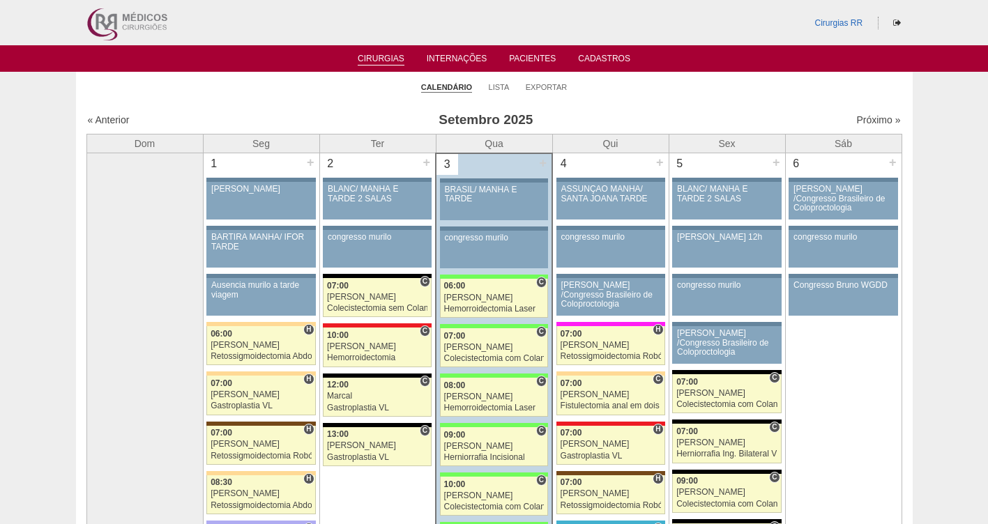
scroll to position [1462, 0]
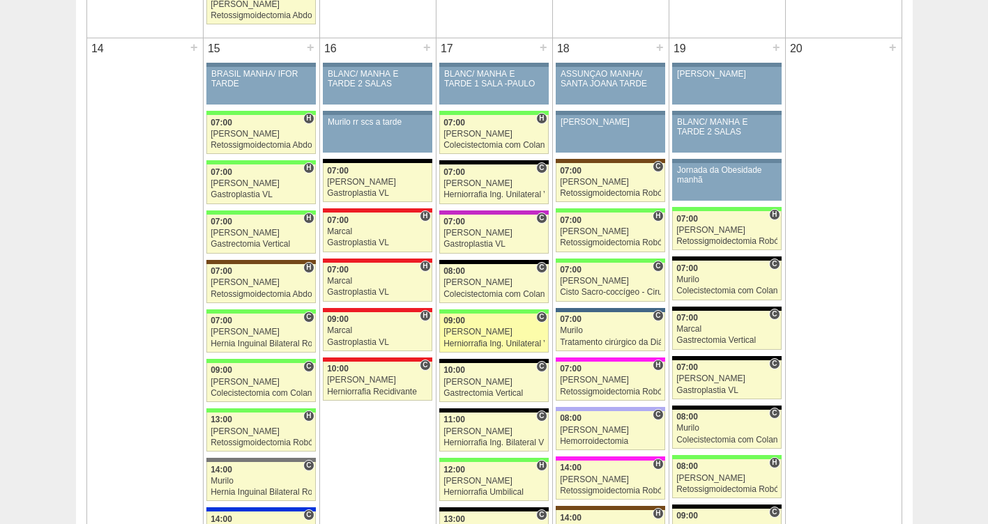
click at [470, 332] on div "[PERSON_NAME]" at bounding box center [494, 332] width 101 height 9
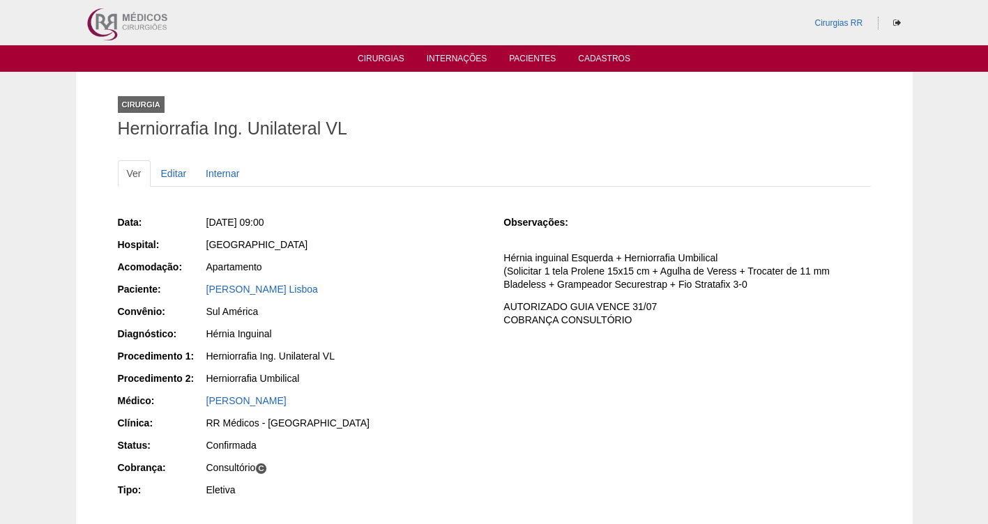
drag, startPoint x: 349, startPoint y: 286, endPoint x: 186, endPoint y: 285, distance: 162.5
click at [186, 285] on div "Paciente: Marcelo Azevedo Lisboa" at bounding box center [301, 290] width 367 height 17
copy div "Paciente: Marcelo Azevedo Lisboa"
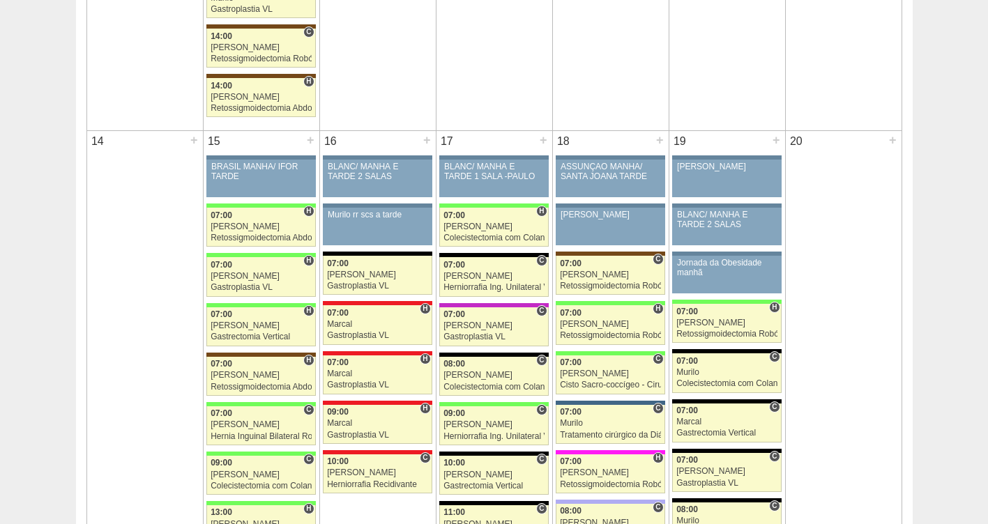
scroll to position [1402, 0]
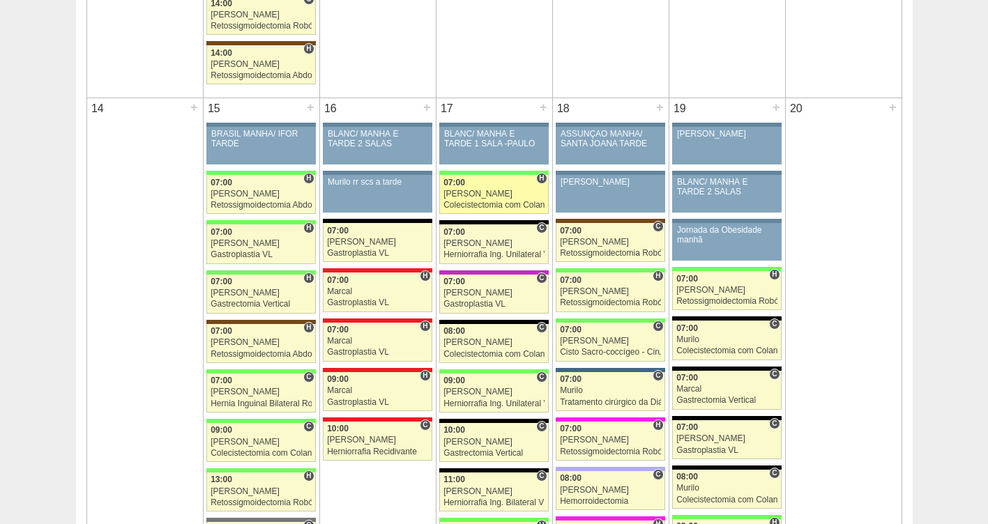
click at [476, 185] on div "07:00" at bounding box center [494, 183] width 101 height 9
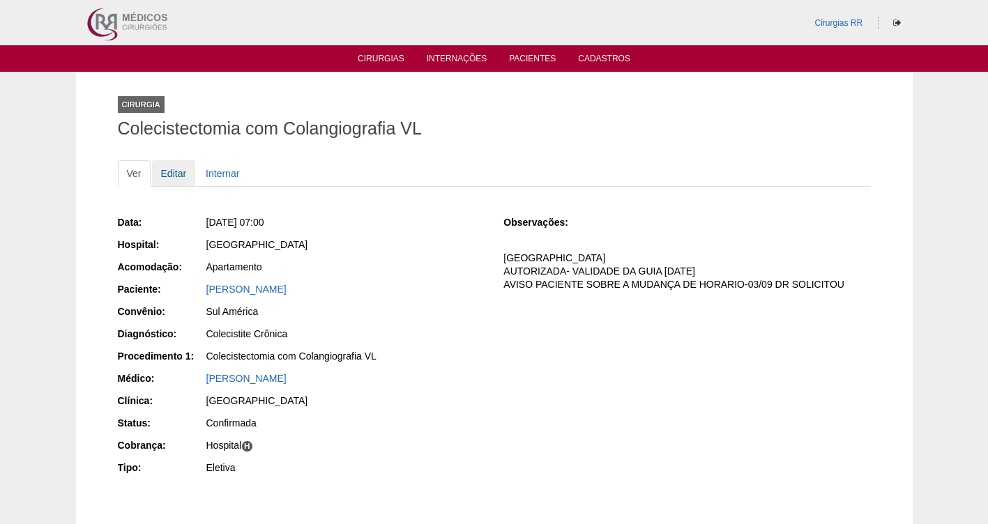
click at [172, 174] on link "Editar" at bounding box center [174, 173] width 44 height 27
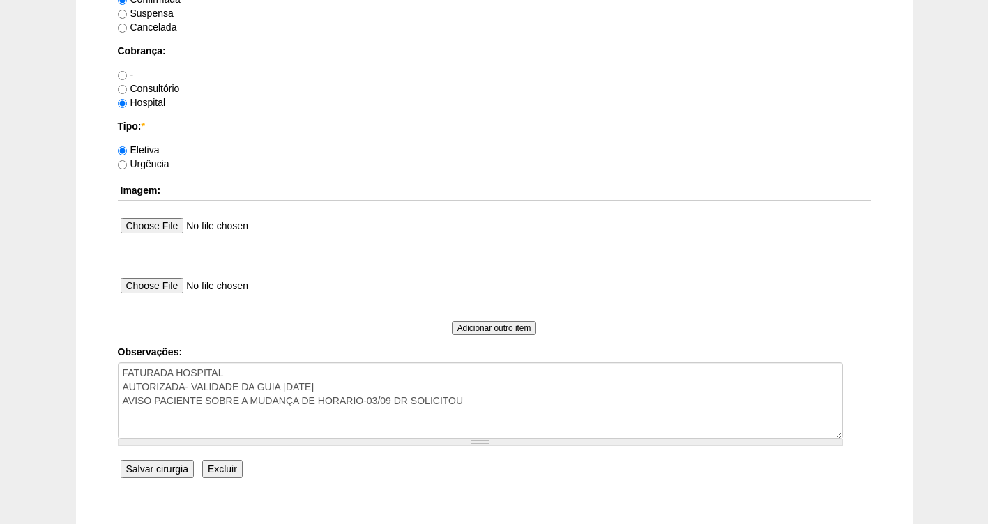
scroll to position [1186, 0]
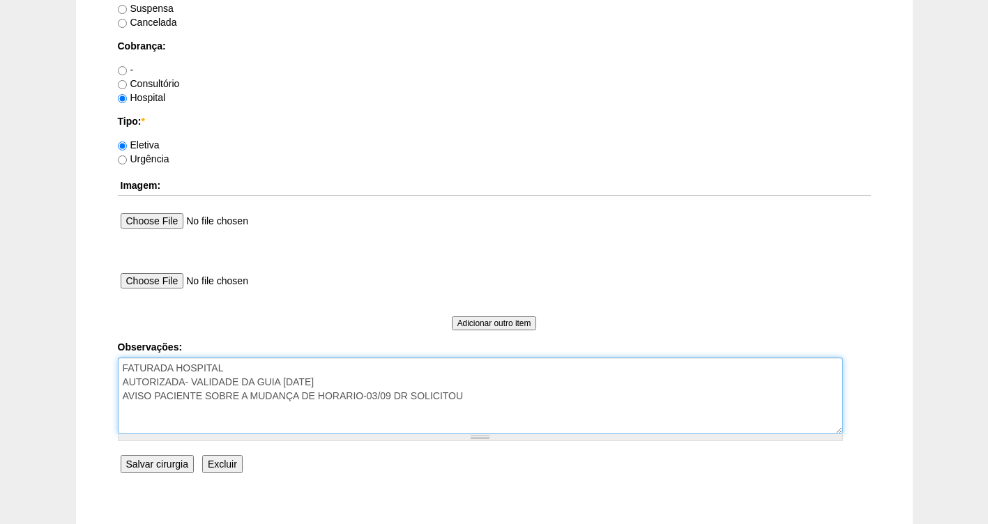
drag, startPoint x: 325, startPoint y: 384, endPoint x: 192, endPoint y: 378, distance: 133.3
click at [192, 378] on textarea "FATURADA HOSPITAL AUTORIZADA- VALIDADE DA GUIA [DATE] AVISO PACIENTE SOBRE A MU…" at bounding box center [480, 396] width 725 height 77
type textarea "FATURADA HOSPITAL AUTORIZADA- VALIDADE DA GUIA 03/10 AVISO PACIENTE SOBRE A MUD…"
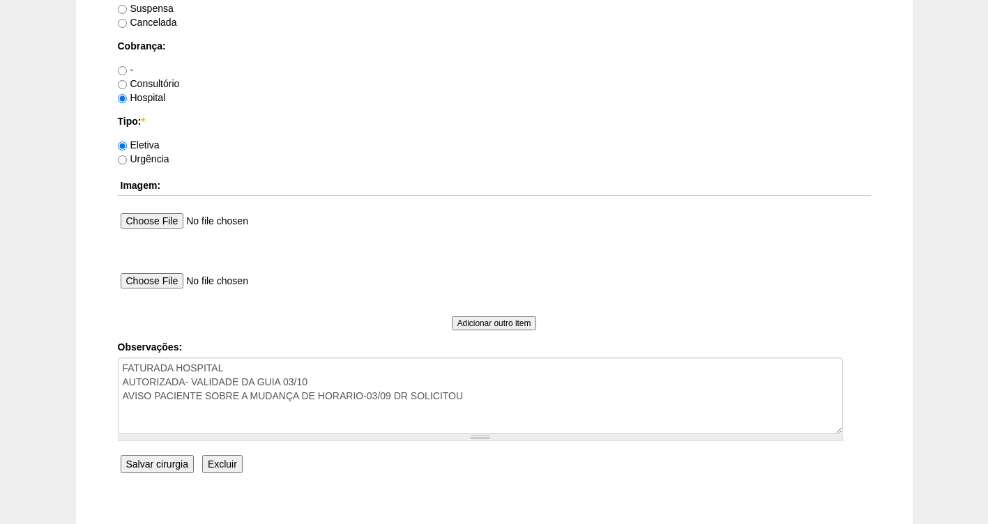
click at [154, 470] on input "Salvar cirurgia" at bounding box center [157, 464] width 73 height 18
